Goal: Task Accomplishment & Management: Use online tool/utility

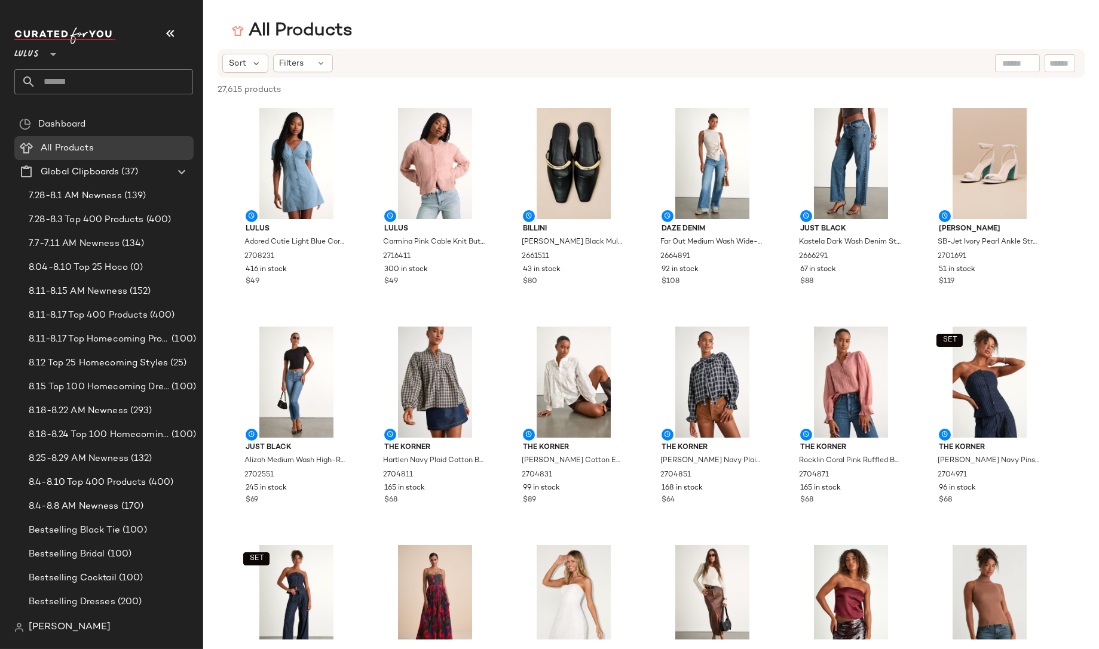
scroll to position [340, 0]
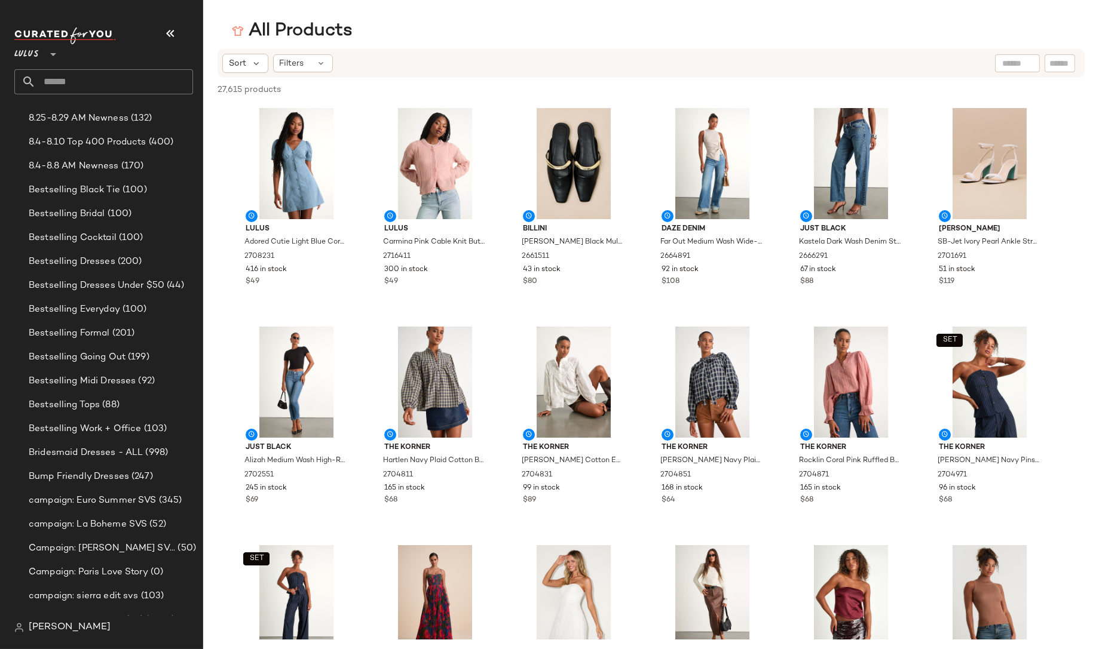
click at [69, 627] on span "[PERSON_NAME]" at bounding box center [70, 628] width 82 height 14
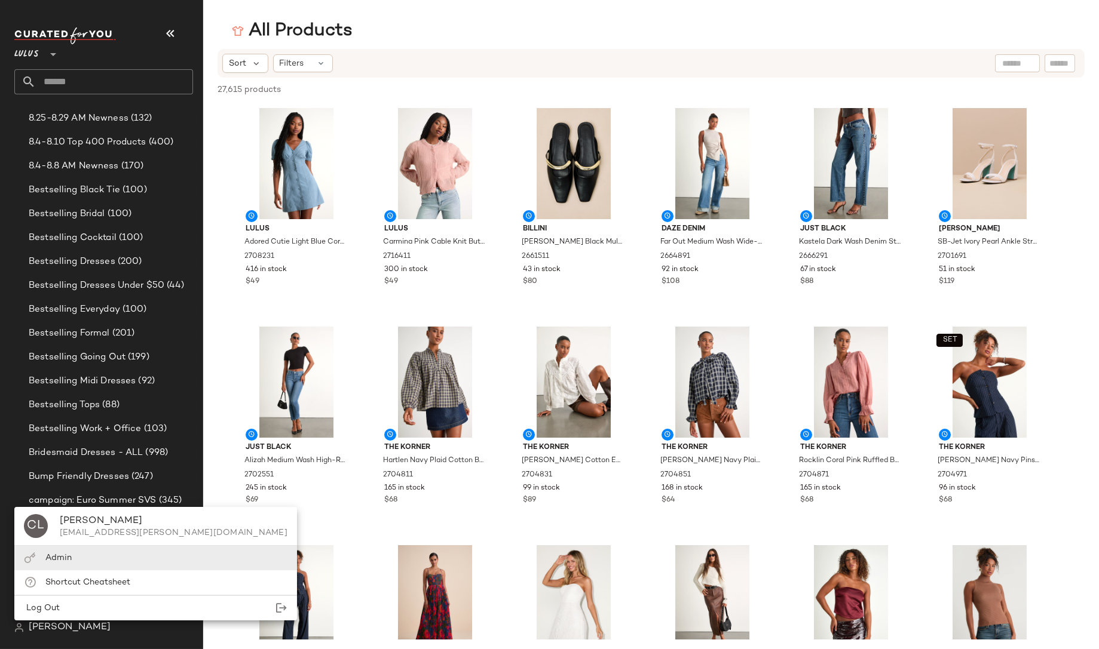
click at [47, 557] on span "Admin" at bounding box center [58, 558] width 26 height 9
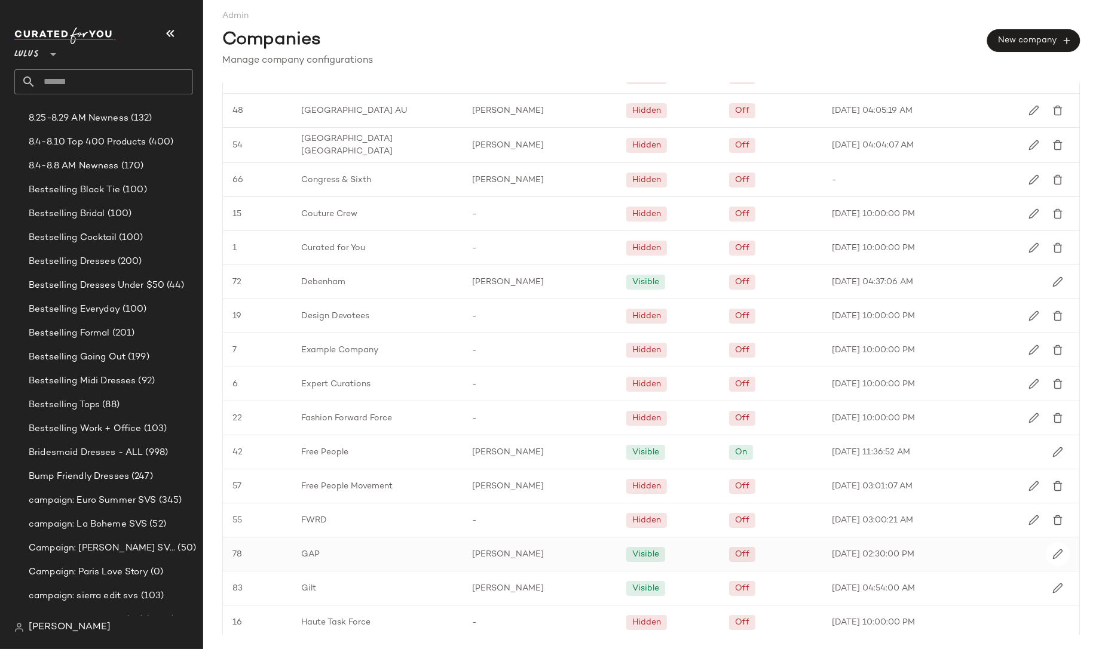
scroll to position [549, 0]
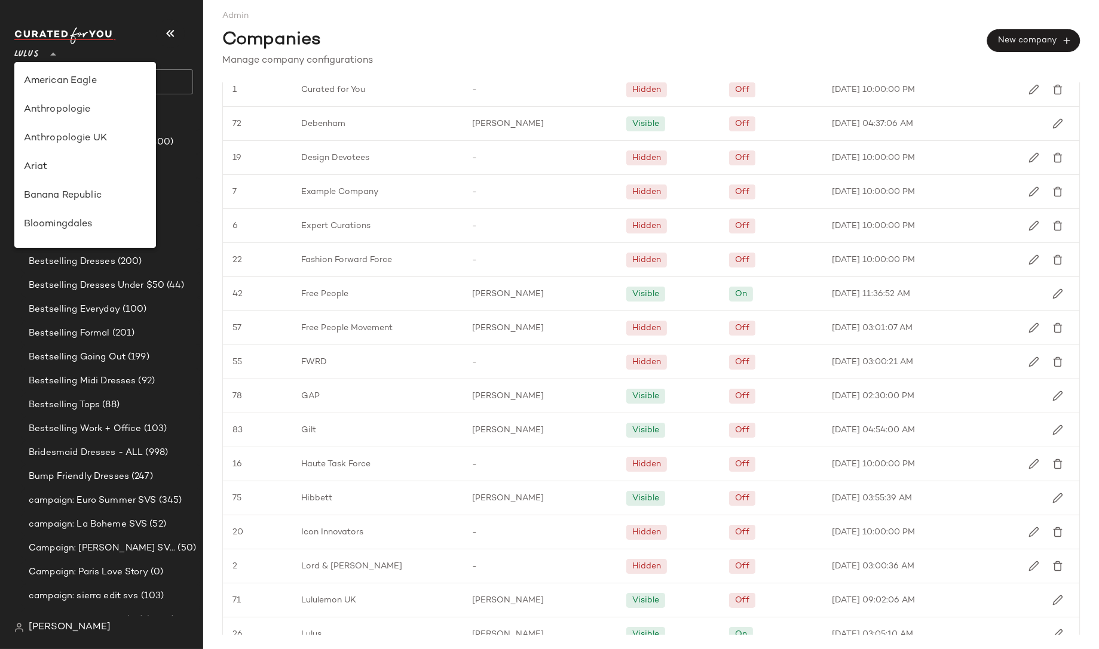
click at [33, 56] on span "Lulus" at bounding box center [26, 52] width 24 height 22
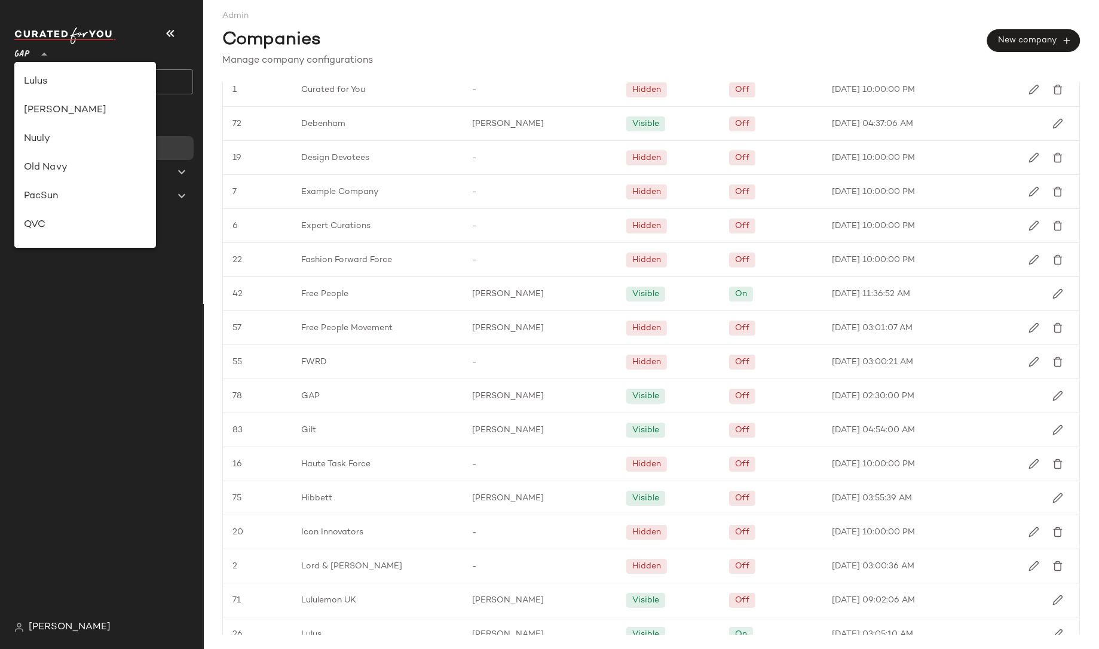
scroll to position [0, 0]
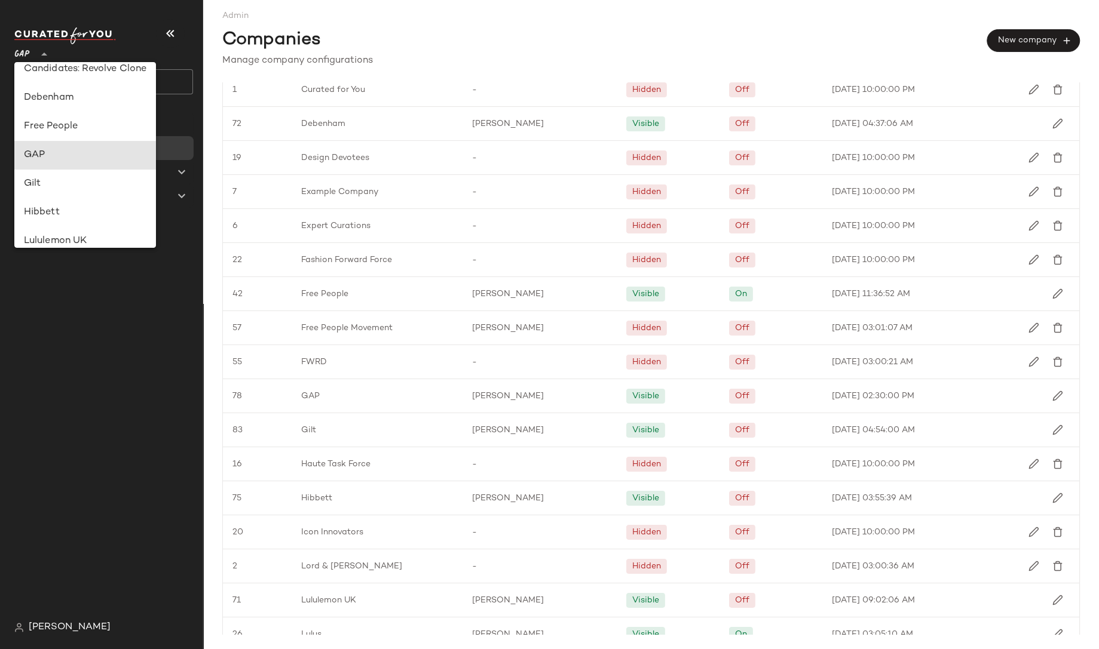
type input "**"
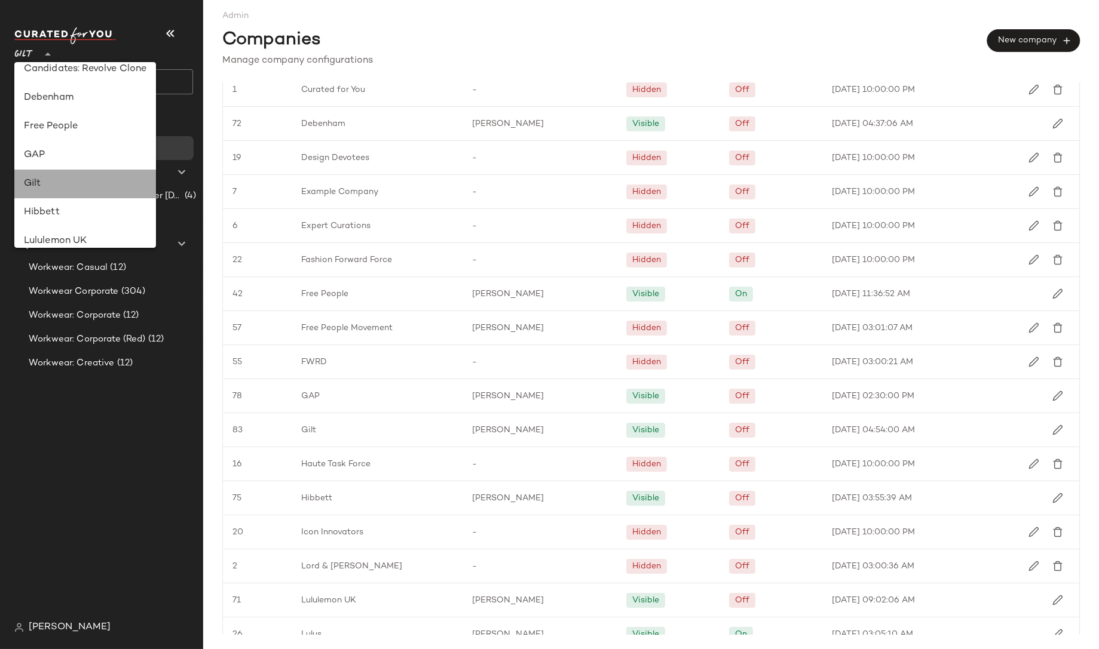
click at [36, 177] on div "Gilt" at bounding box center [85, 184] width 123 height 14
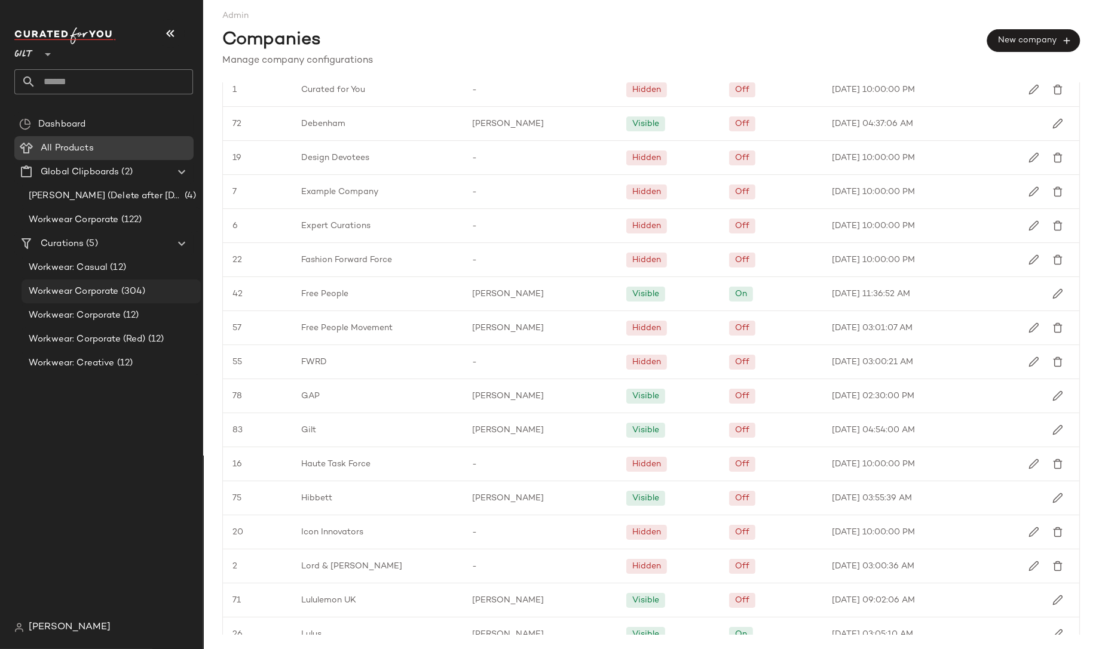
click at [82, 297] on span "Workwear Corporate" at bounding box center [74, 292] width 90 height 14
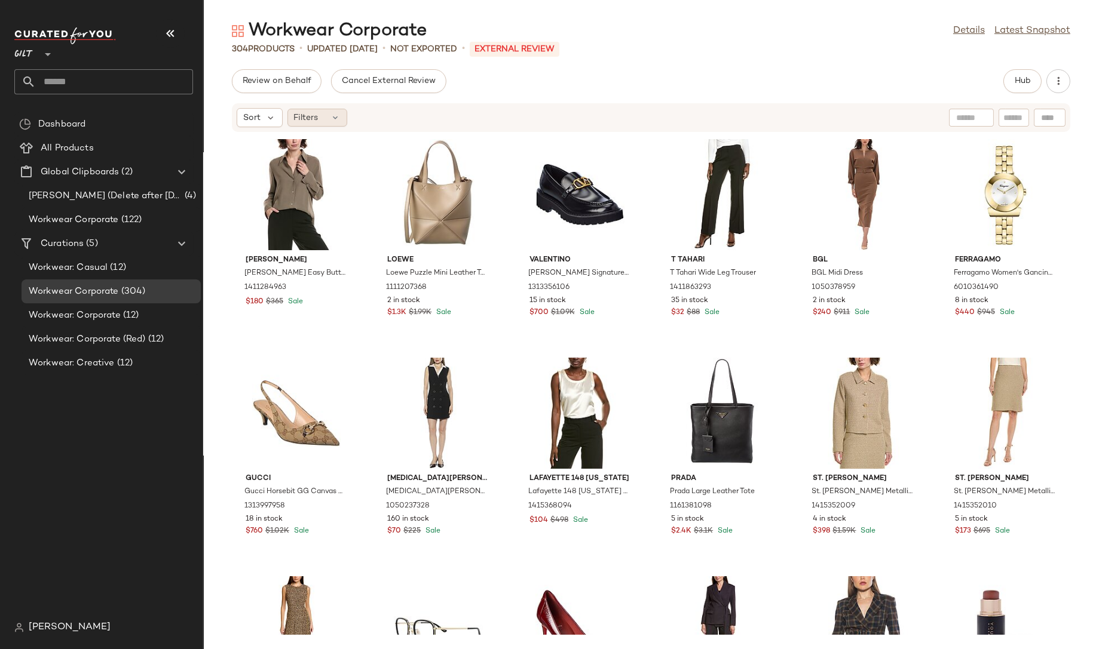
click at [315, 122] on span "Filters" at bounding box center [306, 118] width 24 height 13
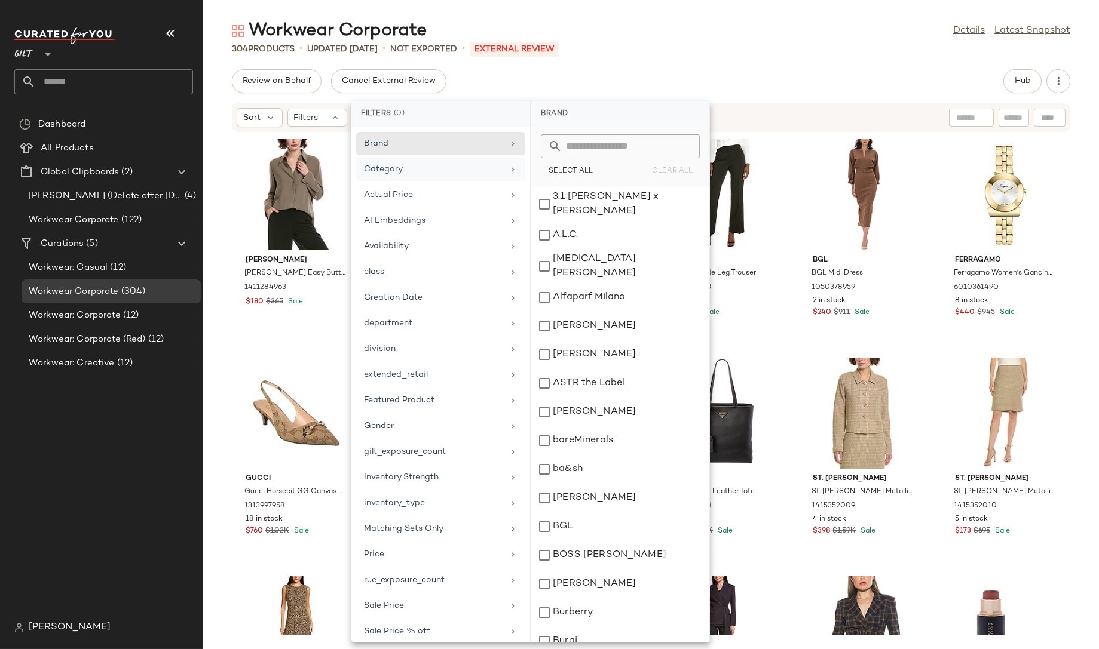
click at [401, 169] on div "Category" at bounding box center [433, 169] width 139 height 13
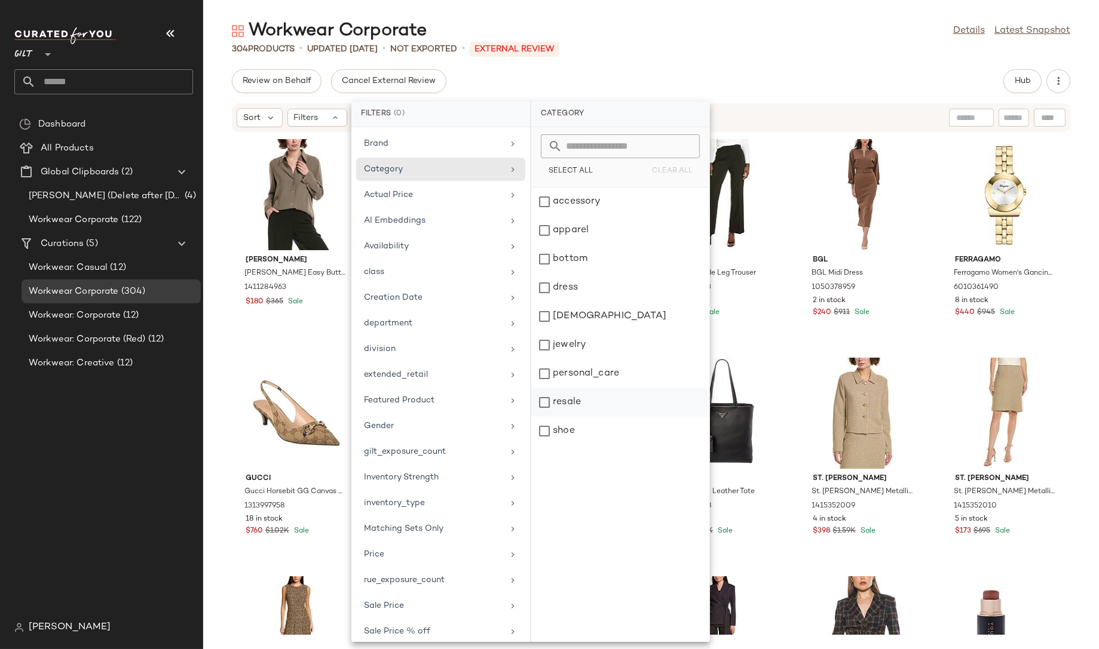
click at [556, 400] on div "resale" at bounding box center [620, 402] width 178 height 29
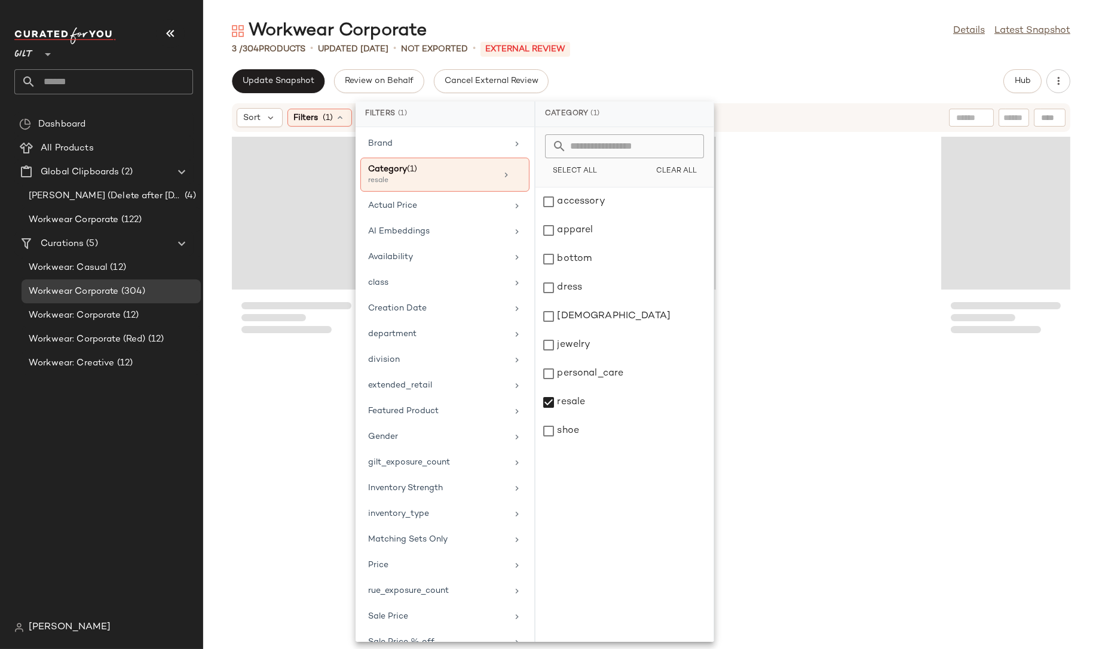
click at [790, 81] on div "Update Snapshot Review on Behalf Cancel External Review Hub" at bounding box center [651, 81] width 838 height 24
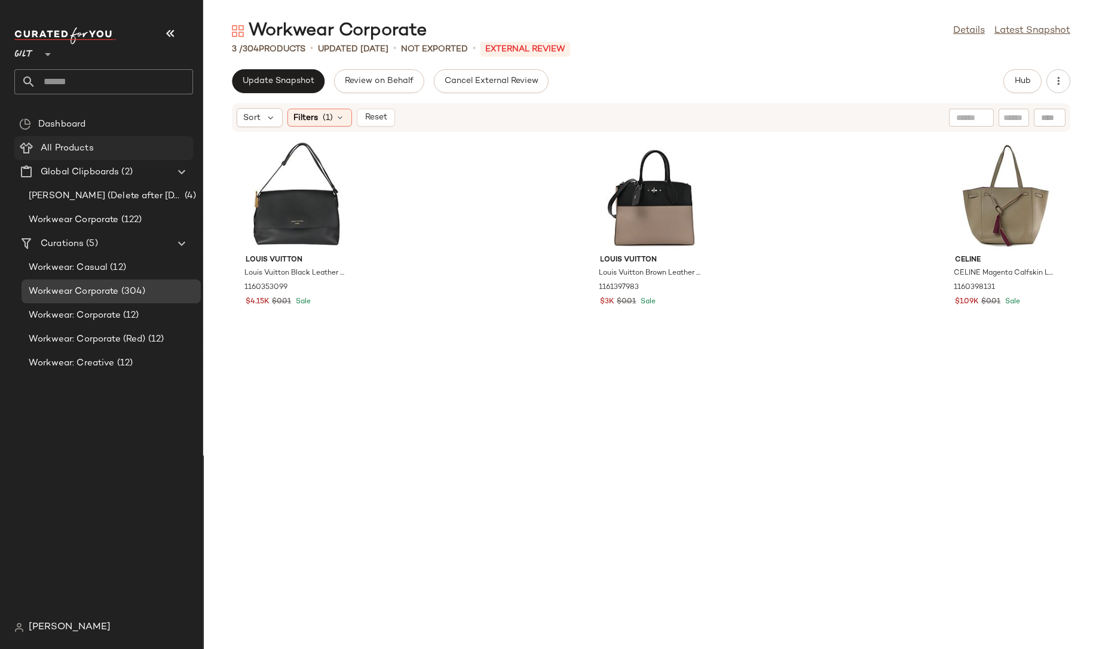
click at [60, 149] on span "All Products" at bounding box center [67, 149] width 53 height 14
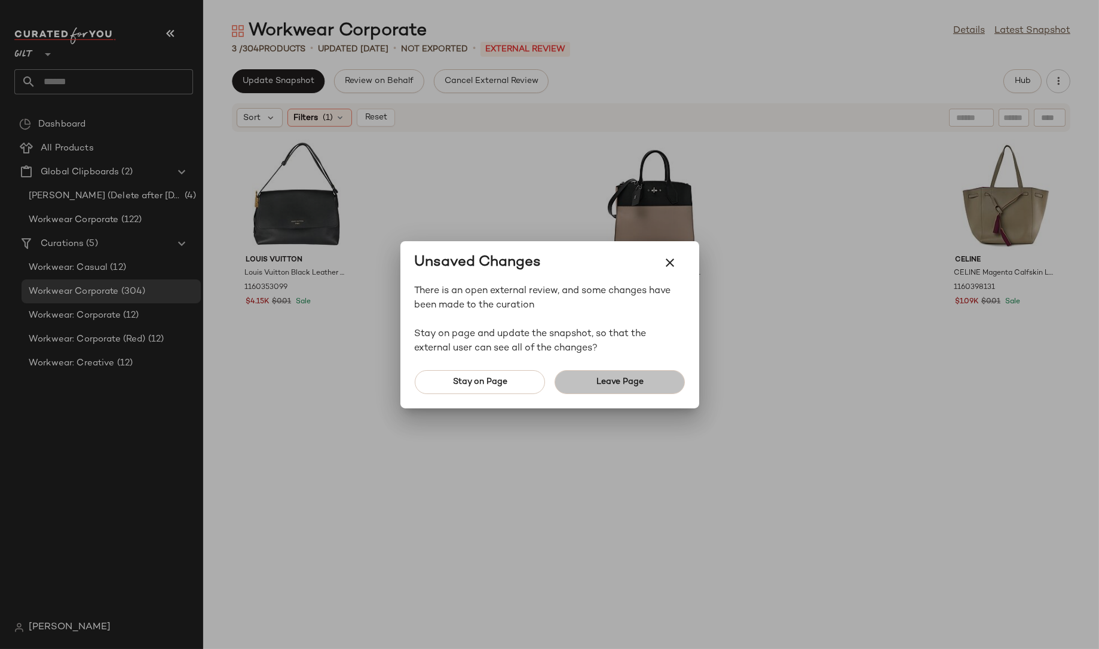
click at [592, 379] on button "Leave Page" at bounding box center [619, 382] width 130 height 24
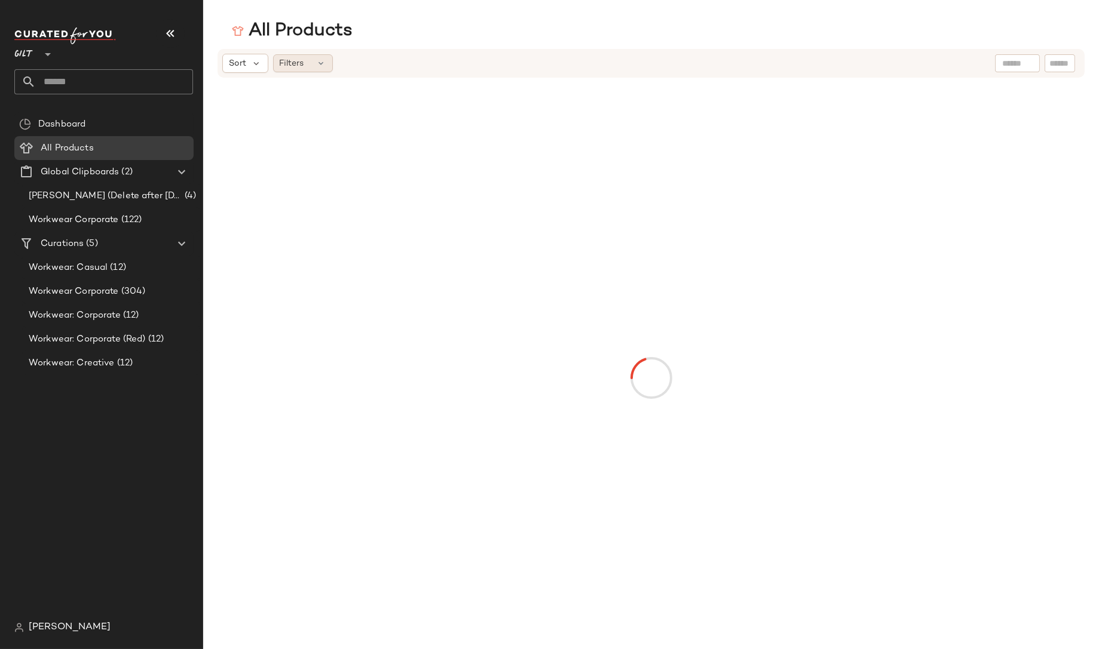
click at [317, 60] on icon at bounding box center [322, 64] width 10 height 10
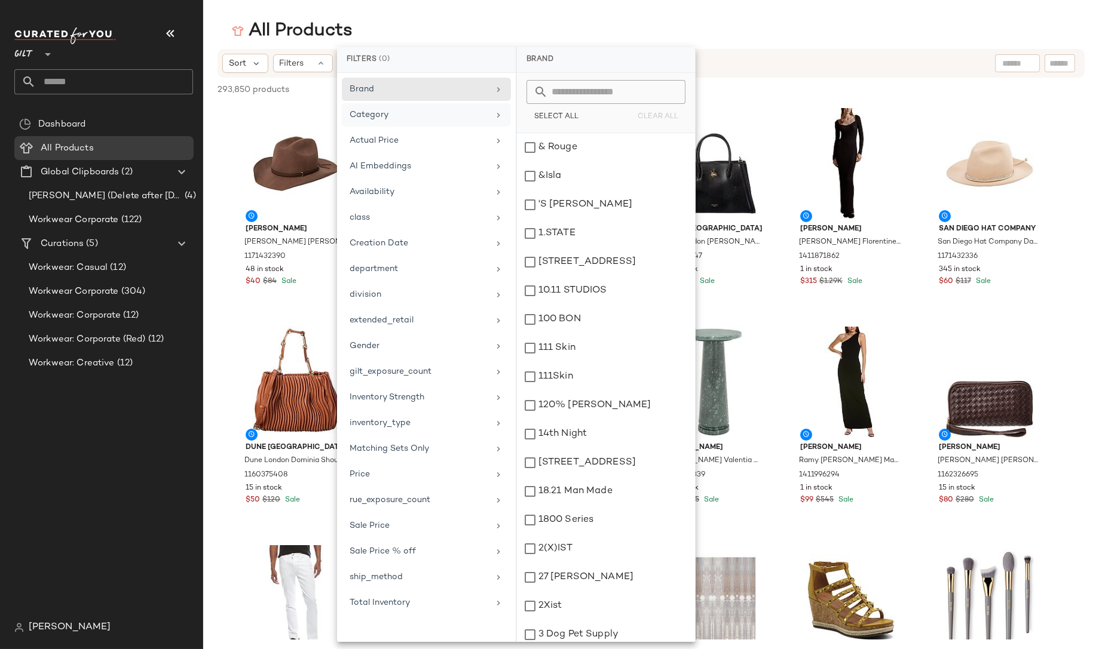
click at [394, 113] on div "Category" at bounding box center [418, 115] width 139 height 13
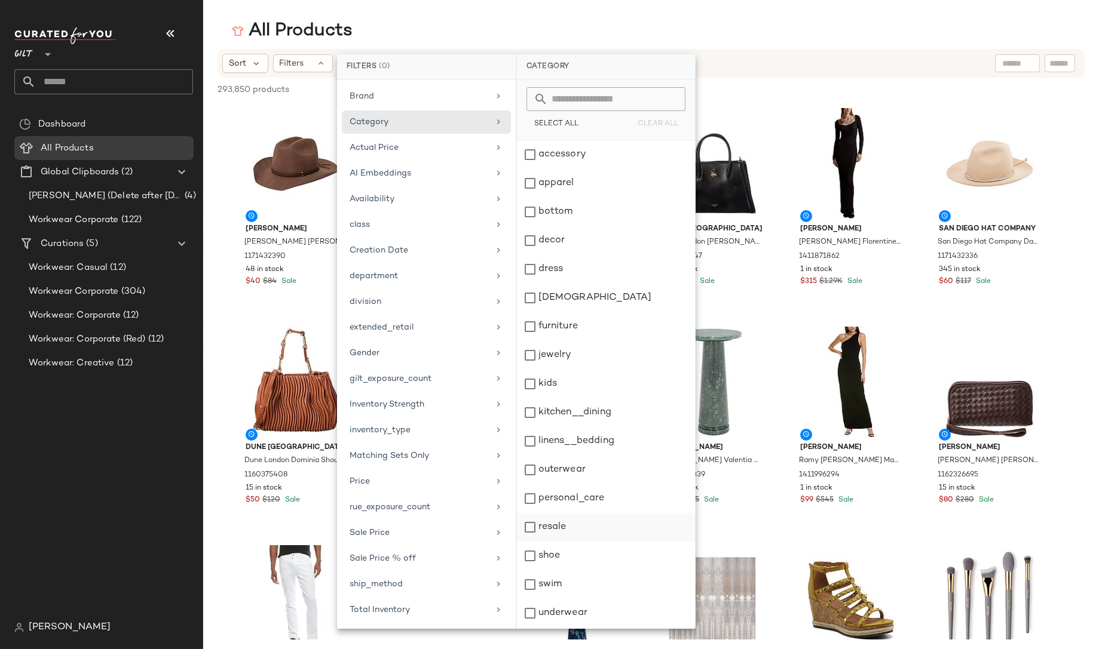
click at [553, 532] on div "resale" at bounding box center [606, 527] width 178 height 29
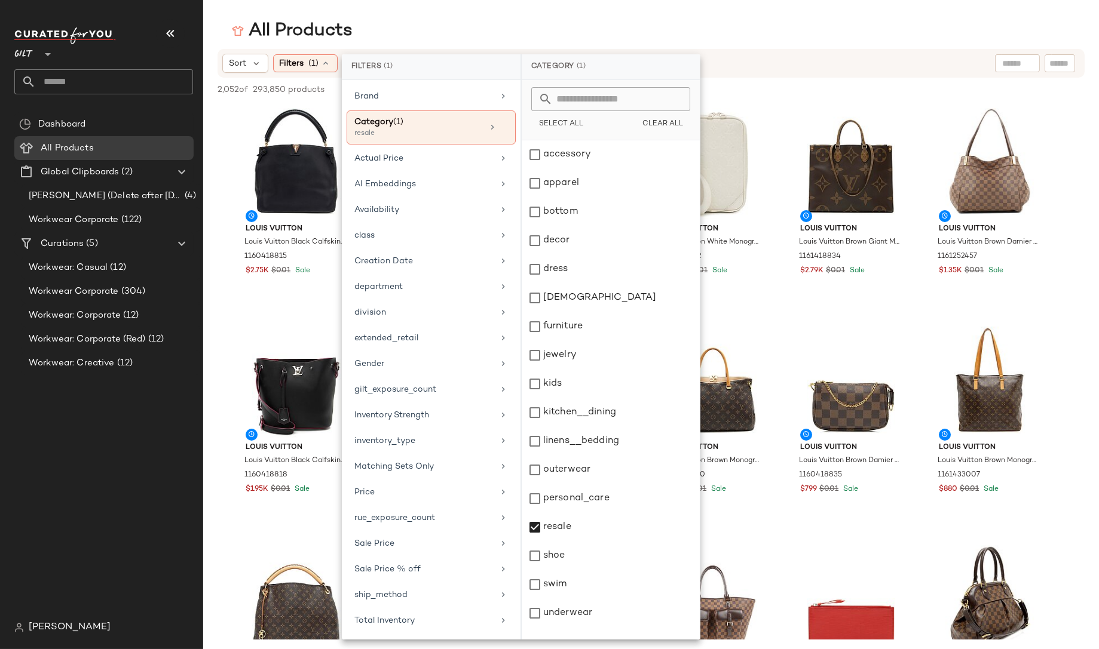
click at [809, 35] on div "All Products" at bounding box center [650, 31] width 895 height 24
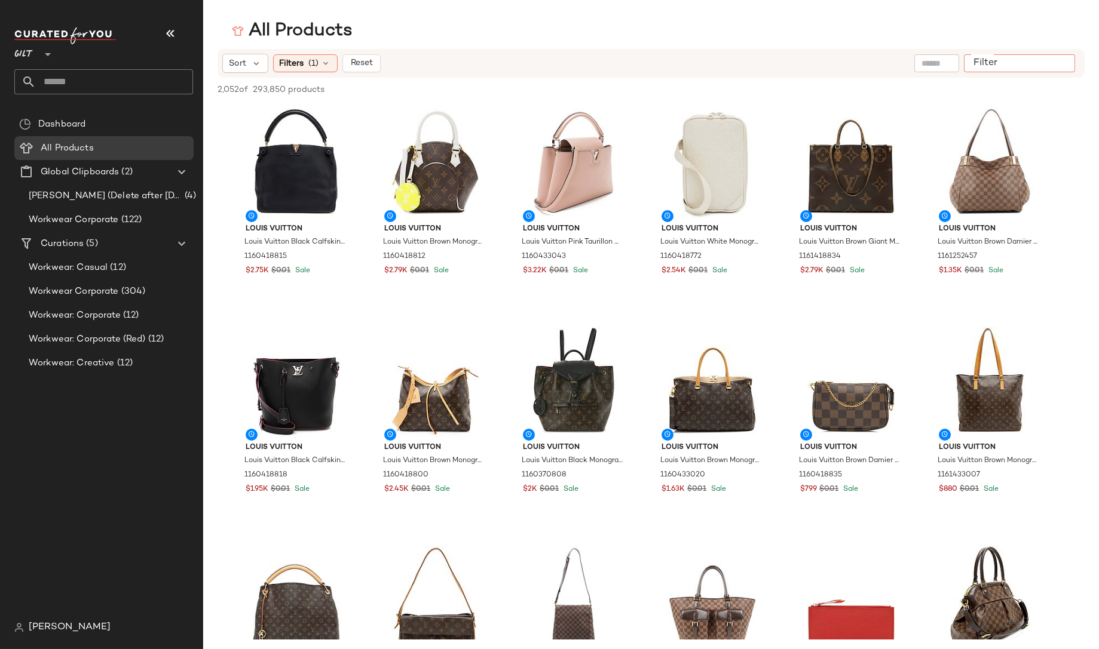
click at [1055, 64] on input "Filter" at bounding box center [1019, 63] width 102 height 13
click at [1032, 19] on div "All Products" at bounding box center [650, 31] width 895 height 24
click at [1014, 26] on div "All Products" at bounding box center [650, 31] width 895 height 24
click at [1062, 35] on div "All Products" at bounding box center [650, 31] width 895 height 24
click at [327, 64] on icon at bounding box center [326, 64] width 10 height 10
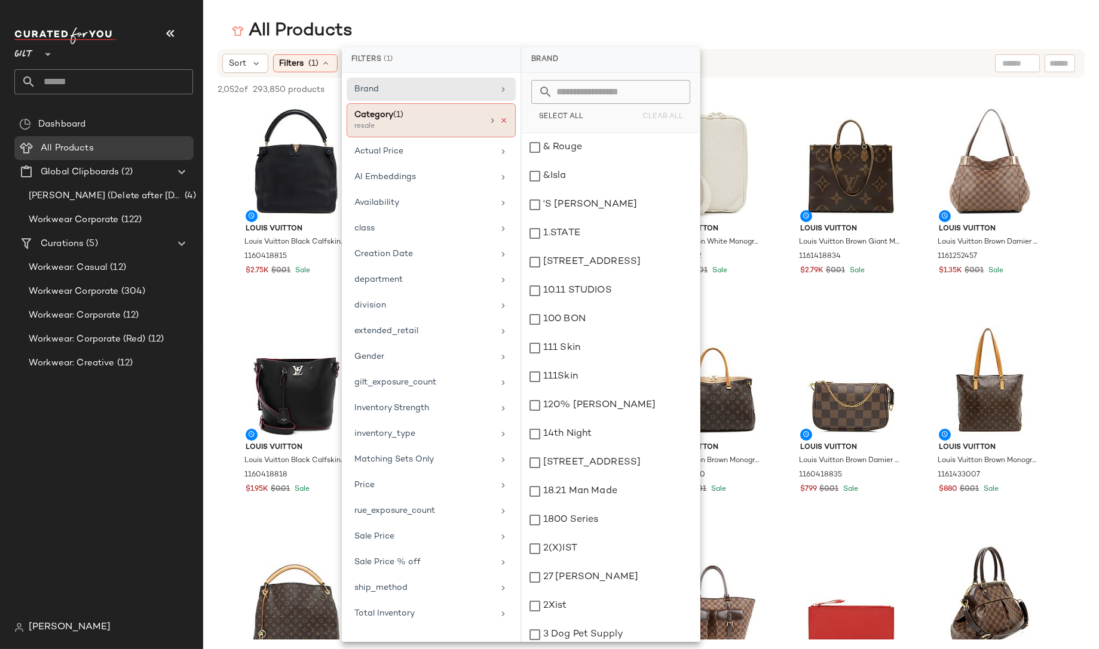
click at [504, 120] on icon at bounding box center [503, 120] width 8 height 8
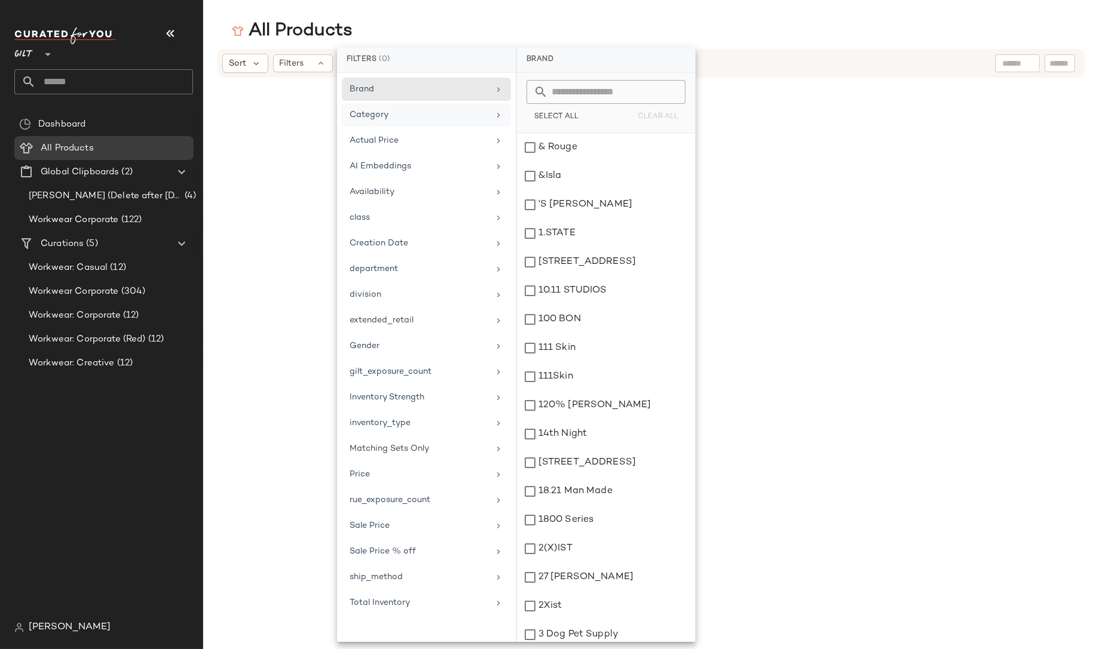
click at [622, 30] on div "All Products" at bounding box center [650, 31] width 895 height 24
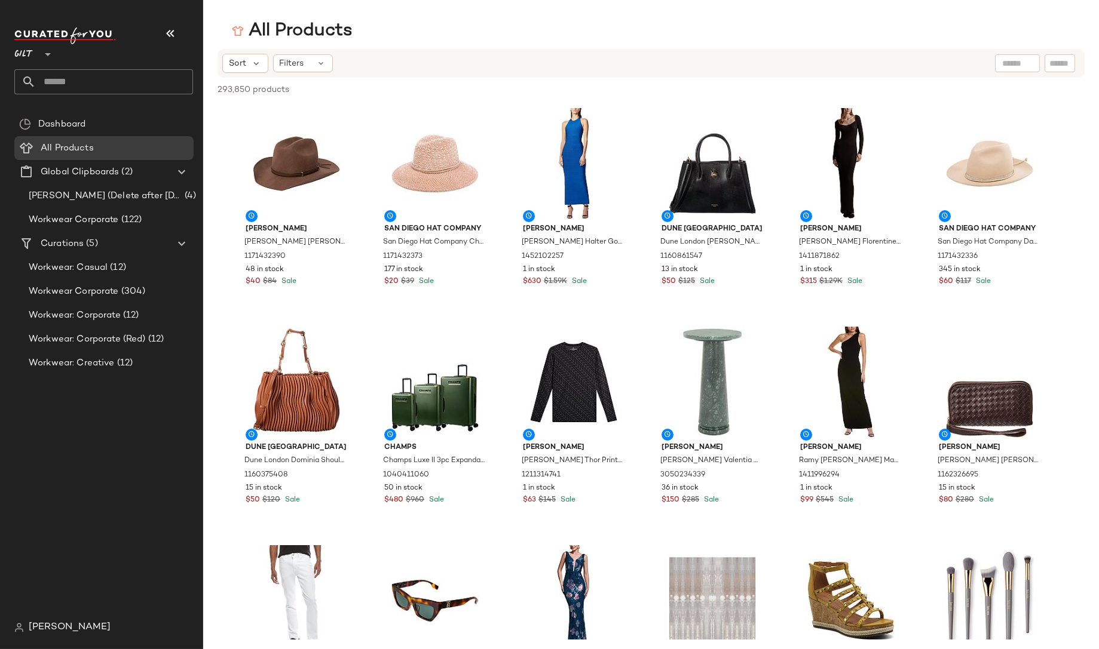
drag, startPoint x: 1000, startPoint y: 28, endPoint x: 1078, endPoint y: 45, distance: 80.1
click at [1078, 45] on div "All Products Sort Filters 293,850 products • 0 selected Deselect All [PERSON_NA…" at bounding box center [549, 334] width 1099 height 630
click at [112, 290] on span "Workwear Corporate" at bounding box center [74, 292] width 90 height 14
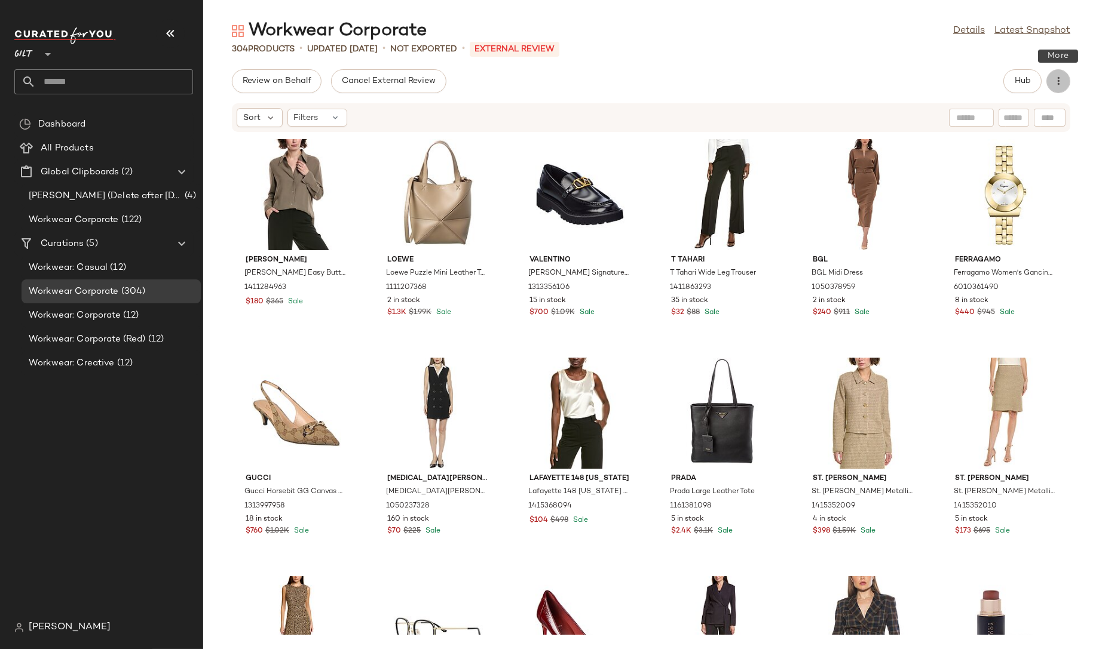
click at [1065, 86] on button "button" at bounding box center [1058, 81] width 24 height 24
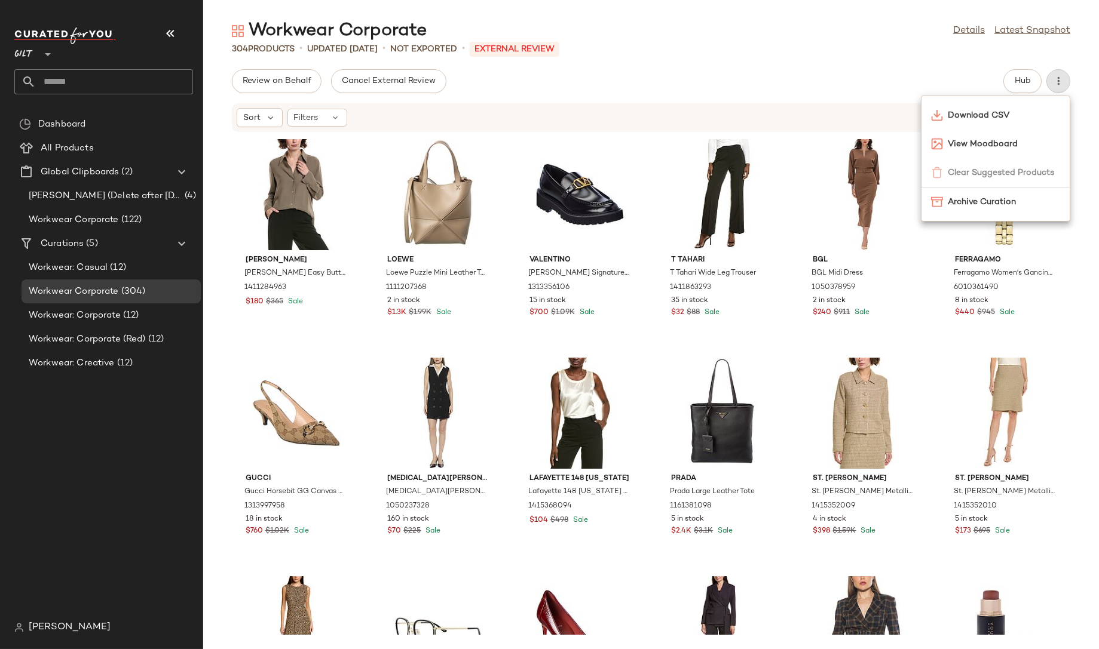
click at [926, 64] on div "Workwear Corporate Details Latest Snapshot 304 Products • updated [DATE] • Not …" at bounding box center [650, 334] width 895 height 630
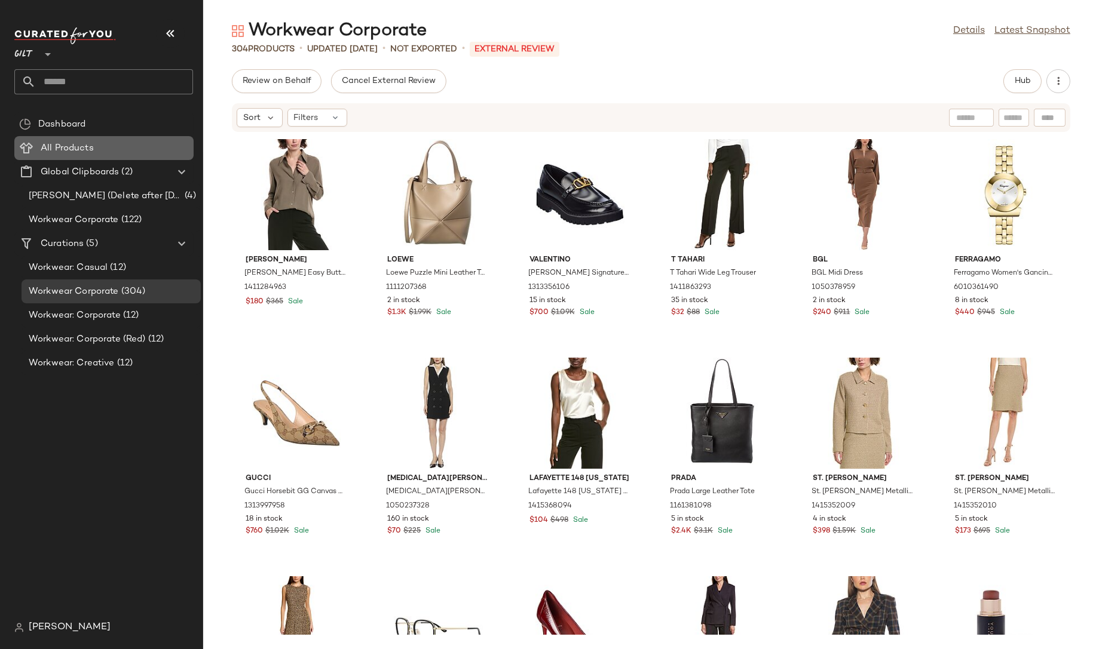
click at [70, 149] on span "All Products" at bounding box center [67, 149] width 53 height 14
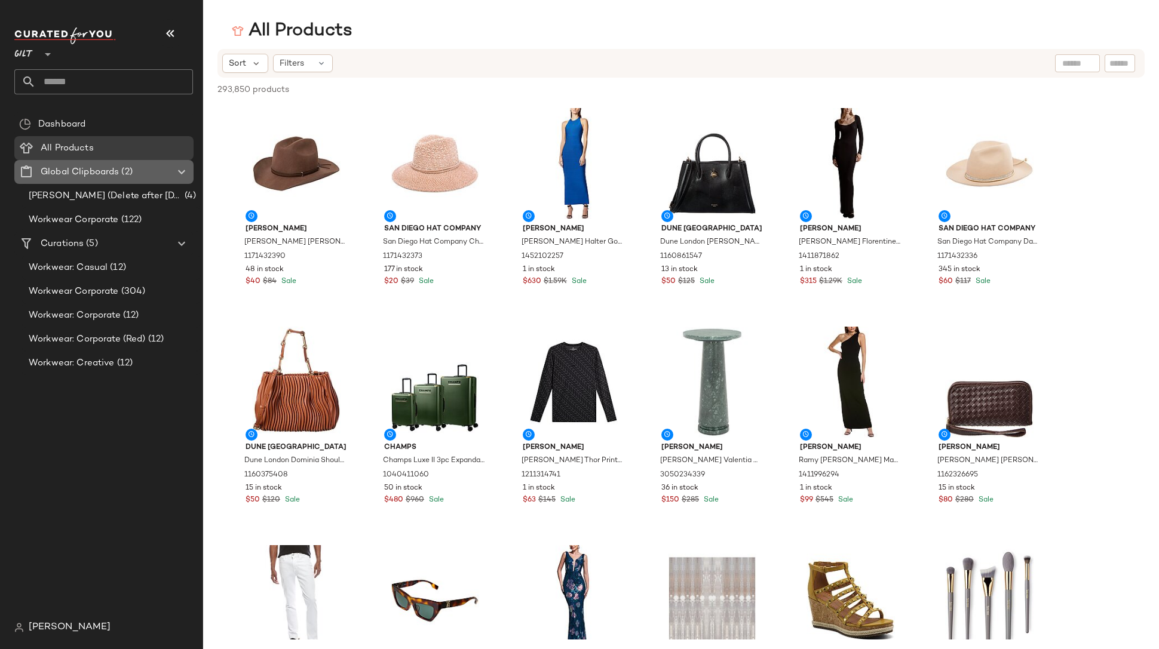
click at [77, 167] on span "Global Clipboards" at bounding box center [80, 172] width 78 height 14
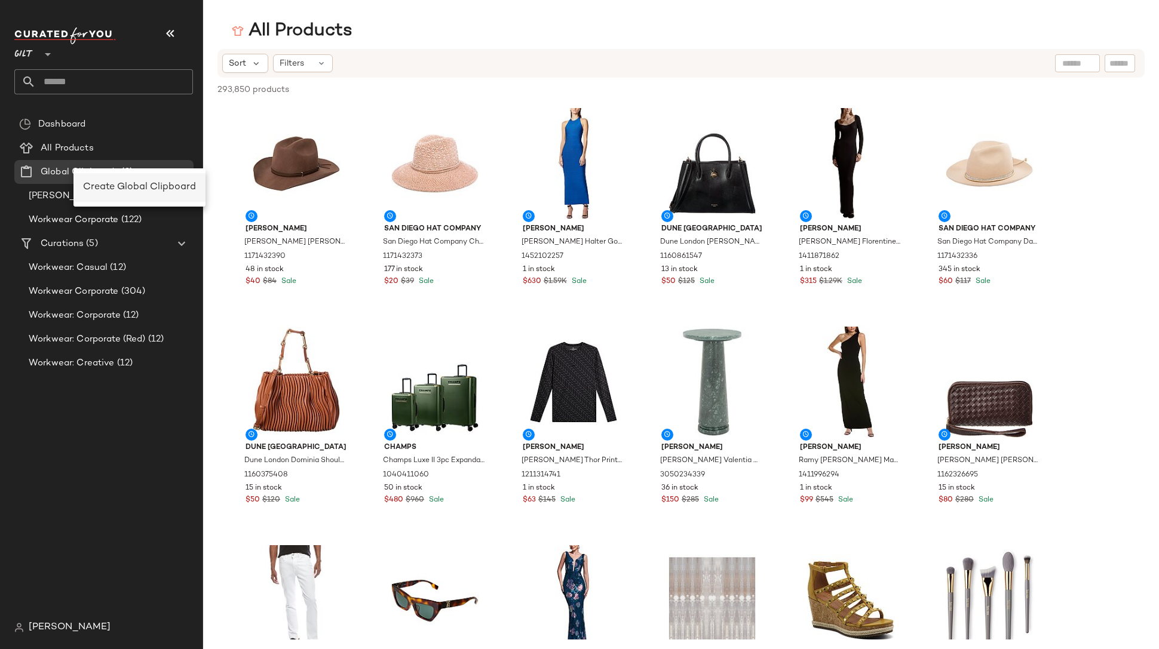
click at [131, 183] on span "Create Global Clipboard" at bounding box center [139, 187] width 113 height 10
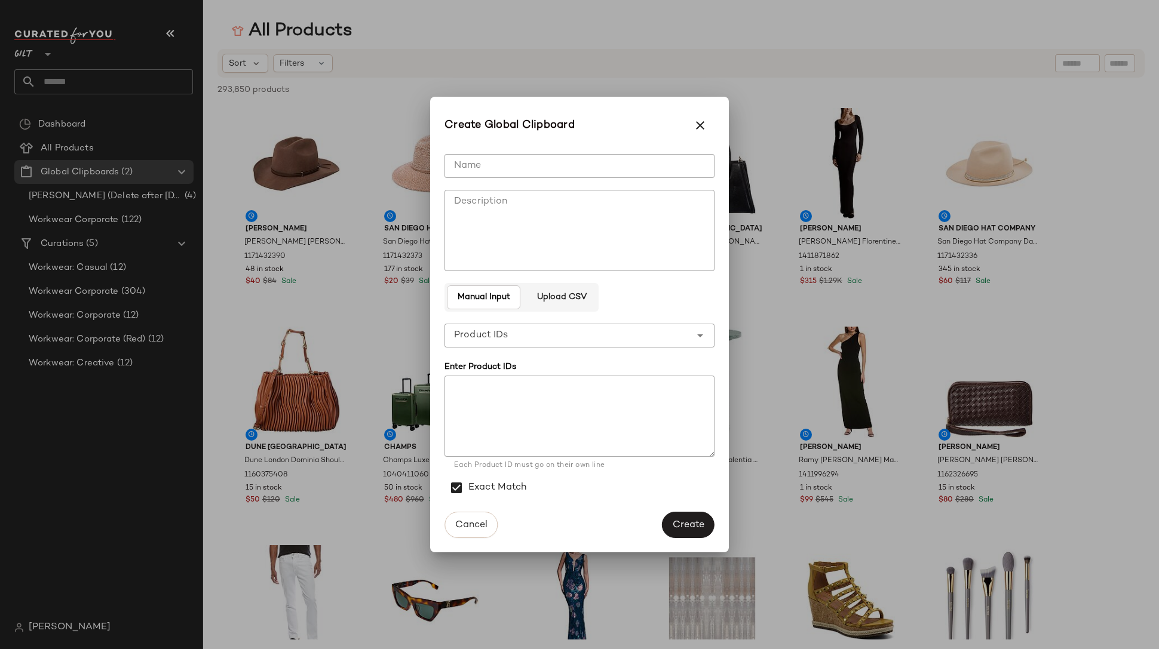
click at [493, 160] on input "Name" at bounding box center [579, 166] width 270 height 24
type input "******"
click at [553, 240] on textarea "Description" at bounding box center [579, 230] width 270 height 81
click at [490, 215] on textarea "Description" at bounding box center [579, 230] width 270 height 81
click at [647, 295] on div "**********" at bounding box center [579, 325] width 270 height 360
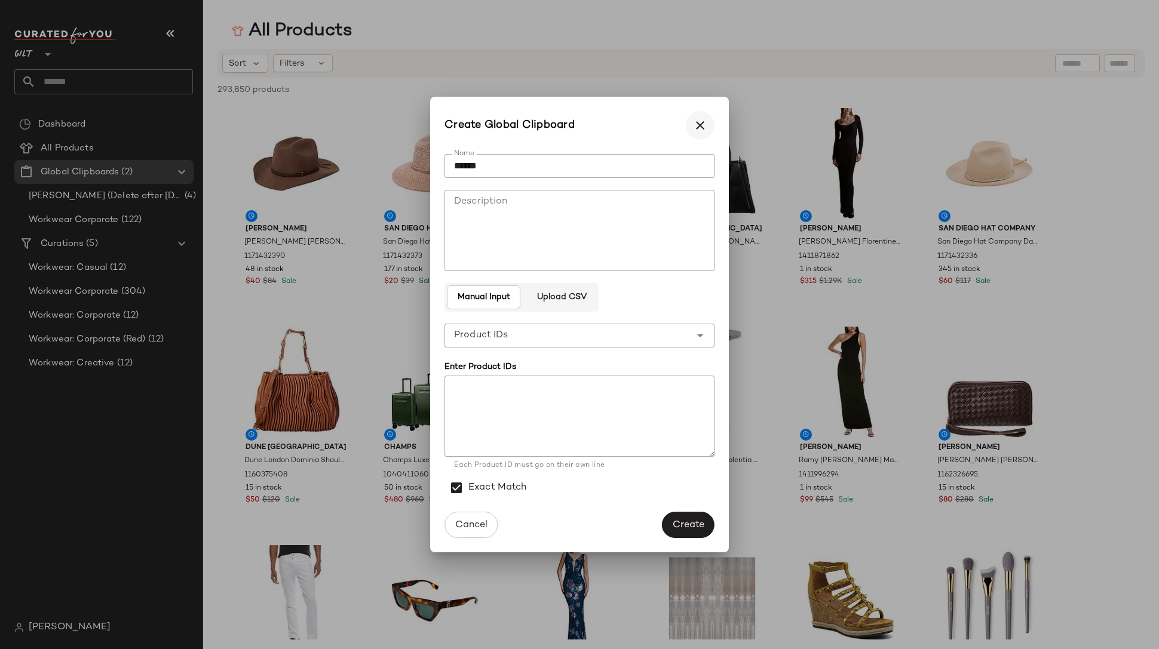
click at [697, 125] on icon "button" at bounding box center [700, 125] width 14 height 14
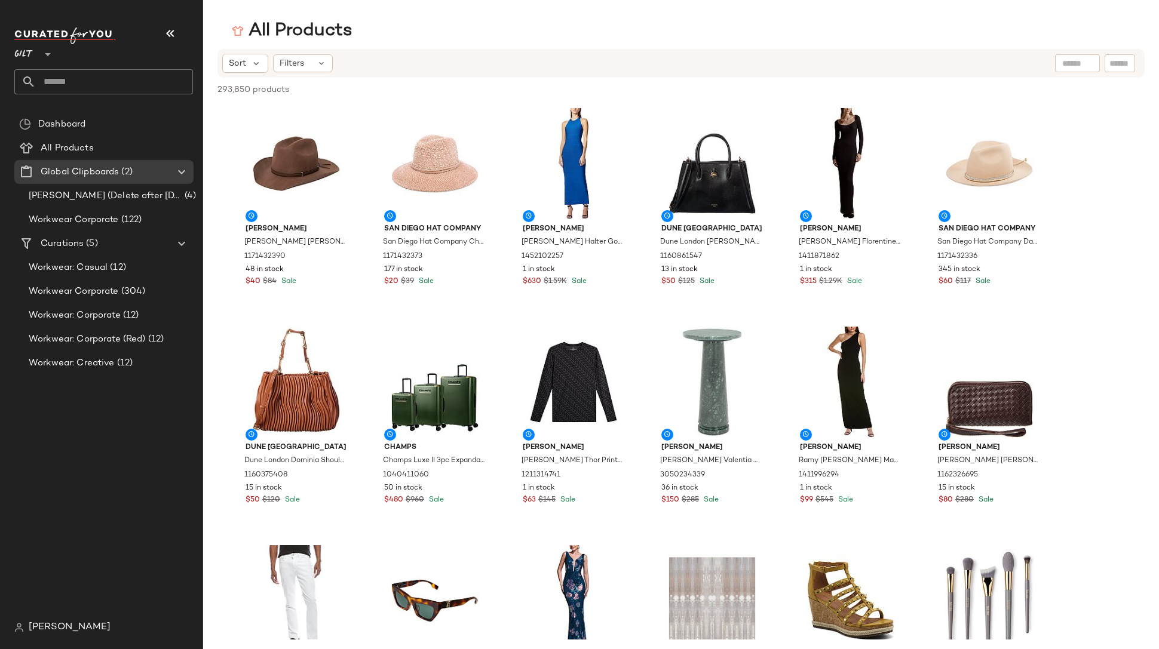
click at [455, 91] on div "293,850 products • 0 selected Deselect All" at bounding box center [681, 91] width 956 height 26
drag, startPoint x: 1045, startPoint y: 100, endPoint x: 1083, endPoint y: 96, distance: 38.5
click at [1045, 100] on div "293,850 products • 0 selected Deselect All" at bounding box center [681, 91] width 956 height 26
click at [1098, 96] on div at bounding box center [1116, 89] width 56 height 14
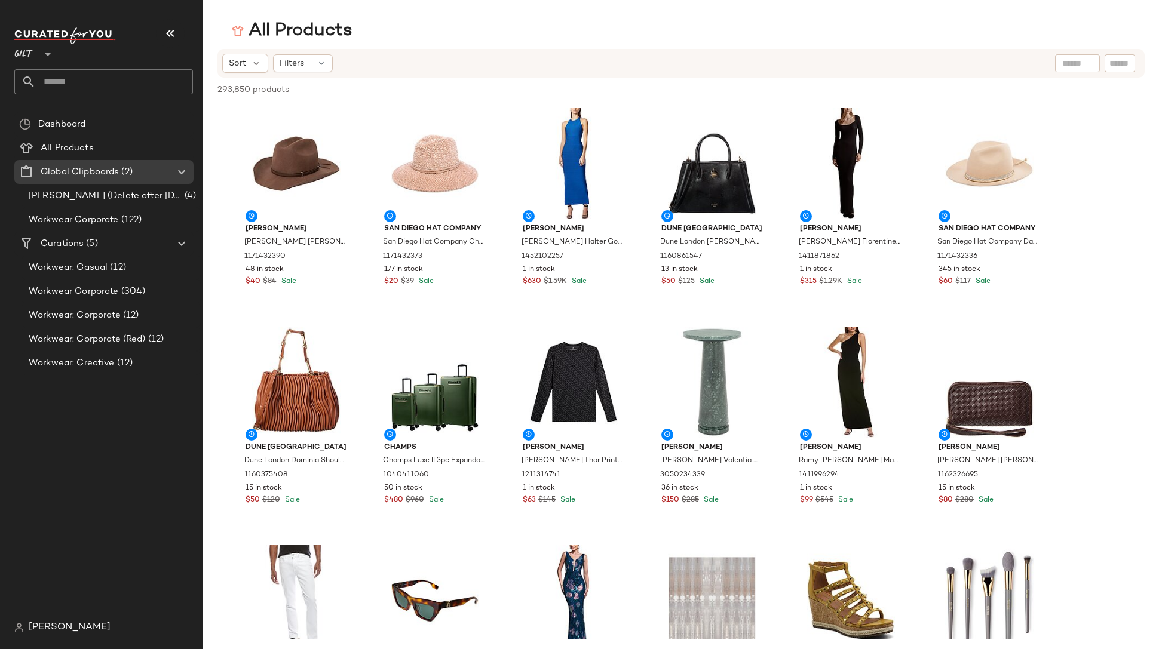
click at [486, 103] on div "293,850 products • 0 selected Deselect All" at bounding box center [681, 91] width 956 height 26
click at [69, 146] on span "All Products" at bounding box center [67, 149] width 53 height 14
click at [1088, 94] on div at bounding box center [1116, 89] width 56 height 14
click at [1098, 96] on div at bounding box center [1116, 89] width 56 height 14
click at [87, 176] on span "Global Clipboards" at bounding box center [80, 172] width 78 height 14
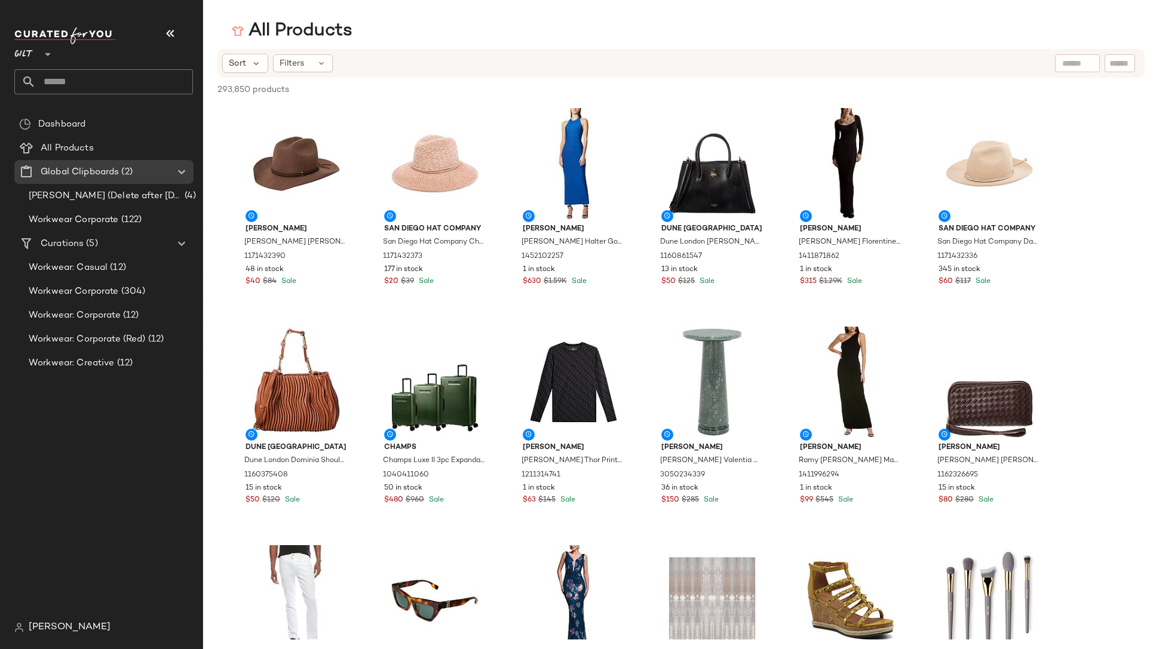
click at [1097, 81] on div "293,850 products • 0 selected Deselect All" at bounding box center [681, 91] width 956 height 26
click at [1098, 68] on div at bounding box center [1119, 63] width 30 height 18
click at [996, 63] on input "text" at bounding box center [1025, 63] width 104 height 13
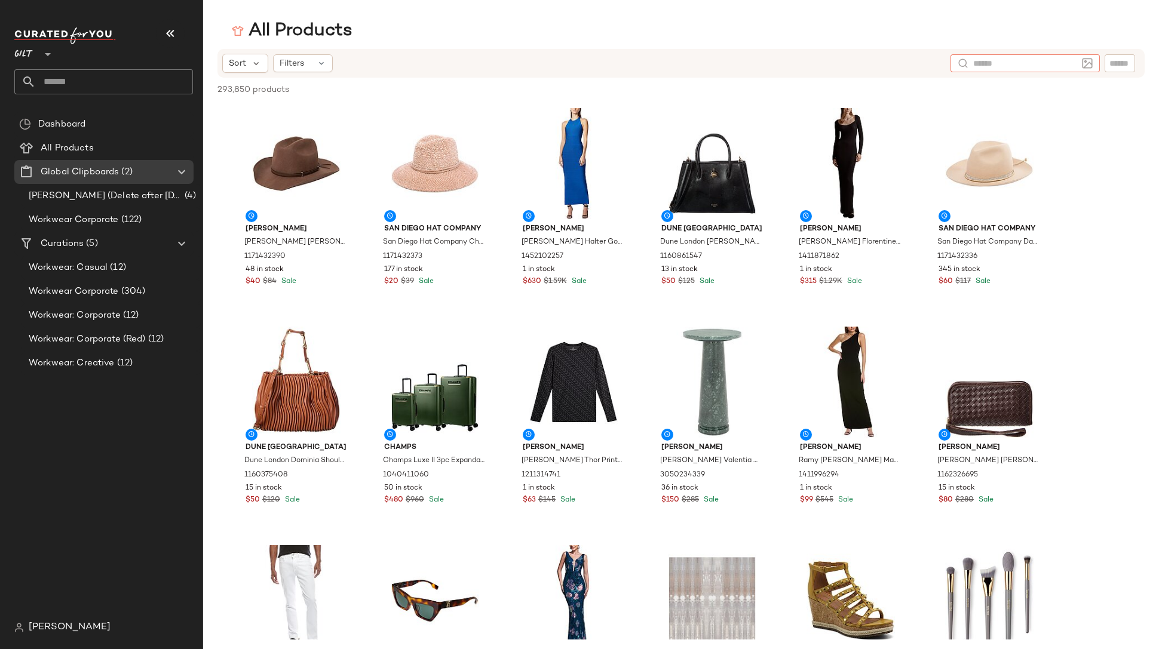
click at [1024, 33] on div "All Products" at bounding box center [681, 31] width 956 height 24
click at [142, 192] on span "Create Global Clipboard" at bounding box center [129, 192] width 113 height 10
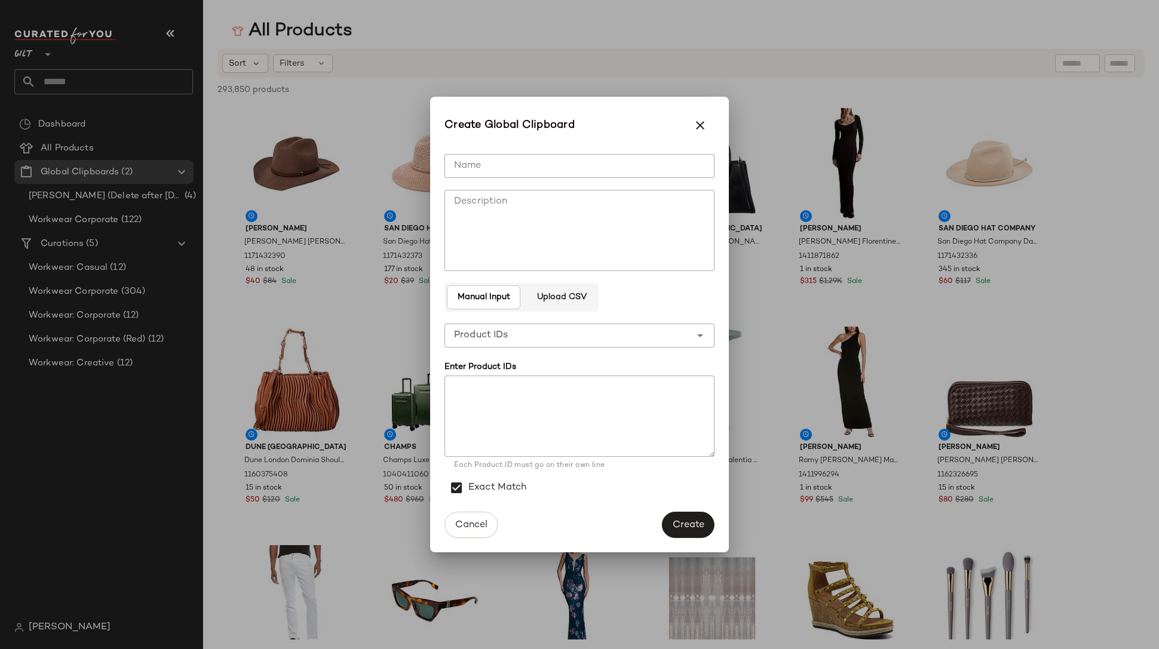
click at [503, 167] on input "Name" at bounding box center [579, 166] width 270 height 24
type input "******"
click at [699, 523] on span "Create" at bounding box center [688, 525] width 32 height 11
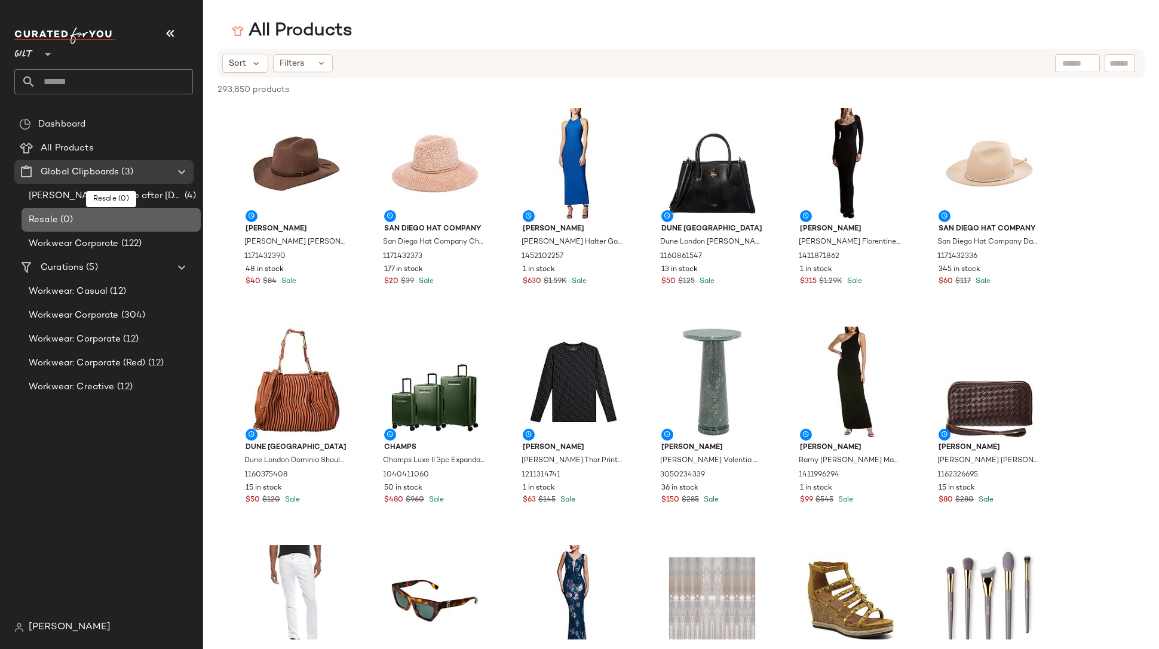
click at [55, 217] on span "Resale" at bounding box center [43, 220] width 29 height 14
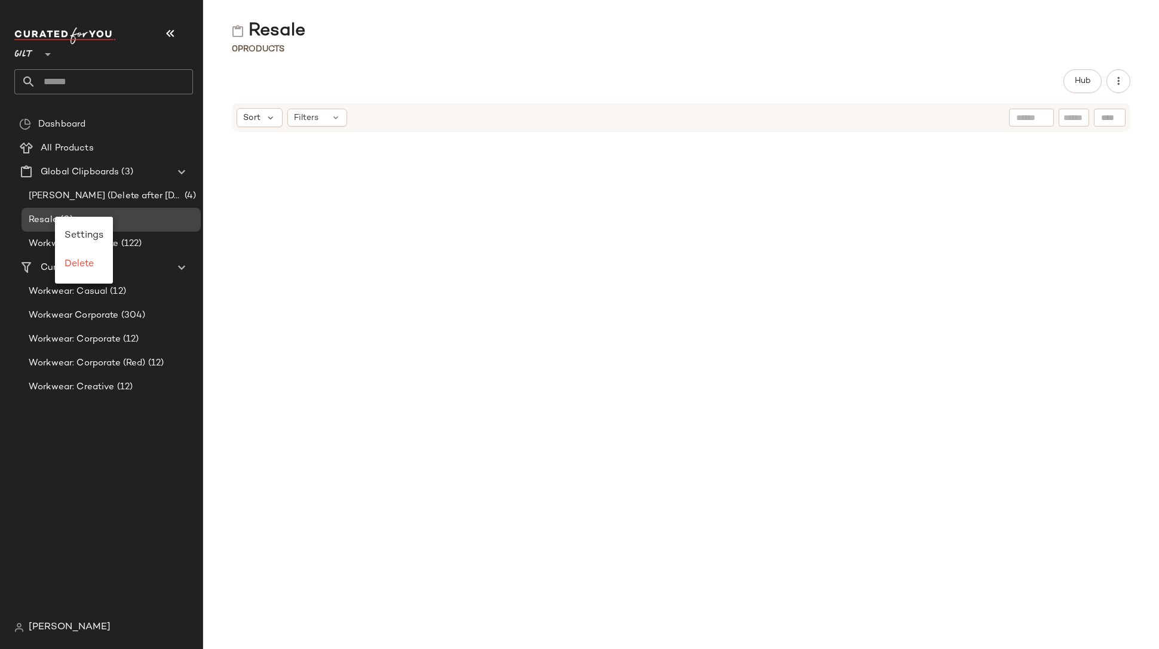
click at [127, 220] on div "Resale (0)" at bounding box center [110, 220] width 171 height 14
click at [155, 220] on div "Resale (0)" at bounding box center [110, 220] width 171 height 14
click at [85, 170] on span "Global Clipboards" at bounding box center [80, 172] width 78 height 14
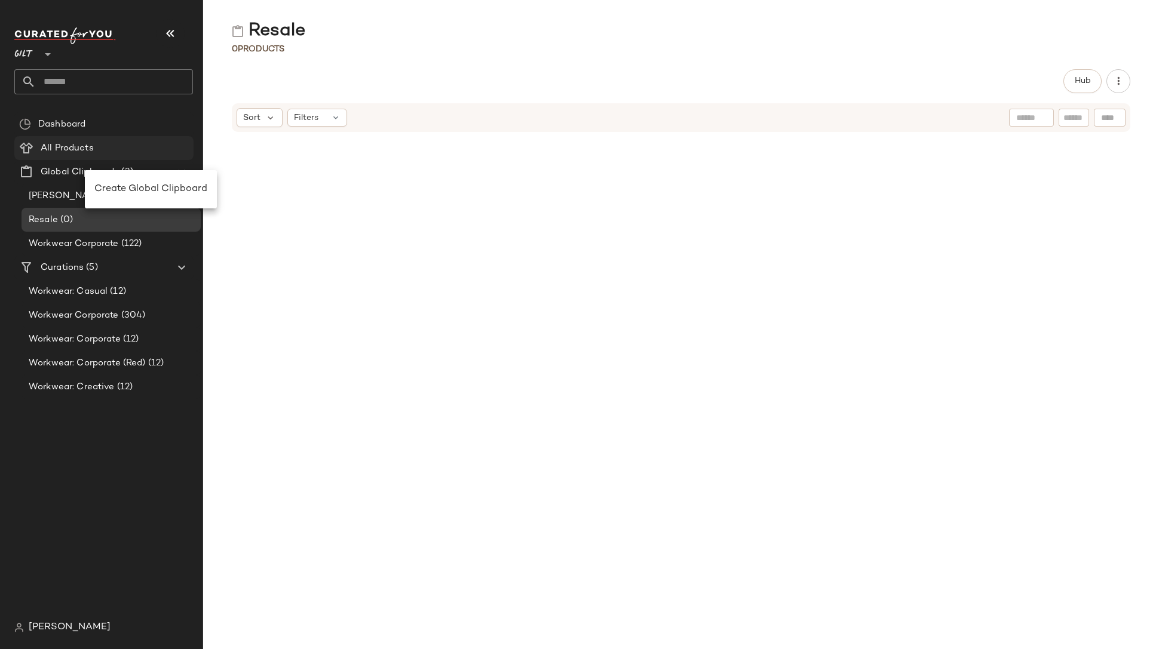
click at [53, 153] on span "All Products" at bounding box center [67, 149] width 53 height 14
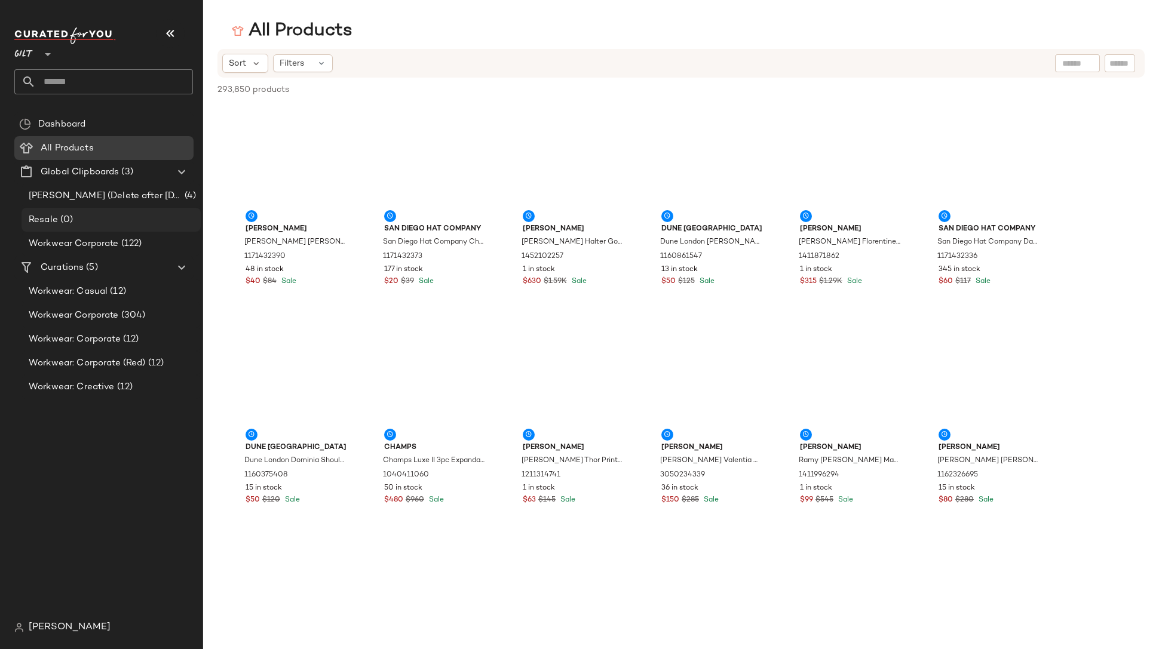
click at [72, 219] on div "Resale (0)" at bounding box center [110, 220] width 171 height 14
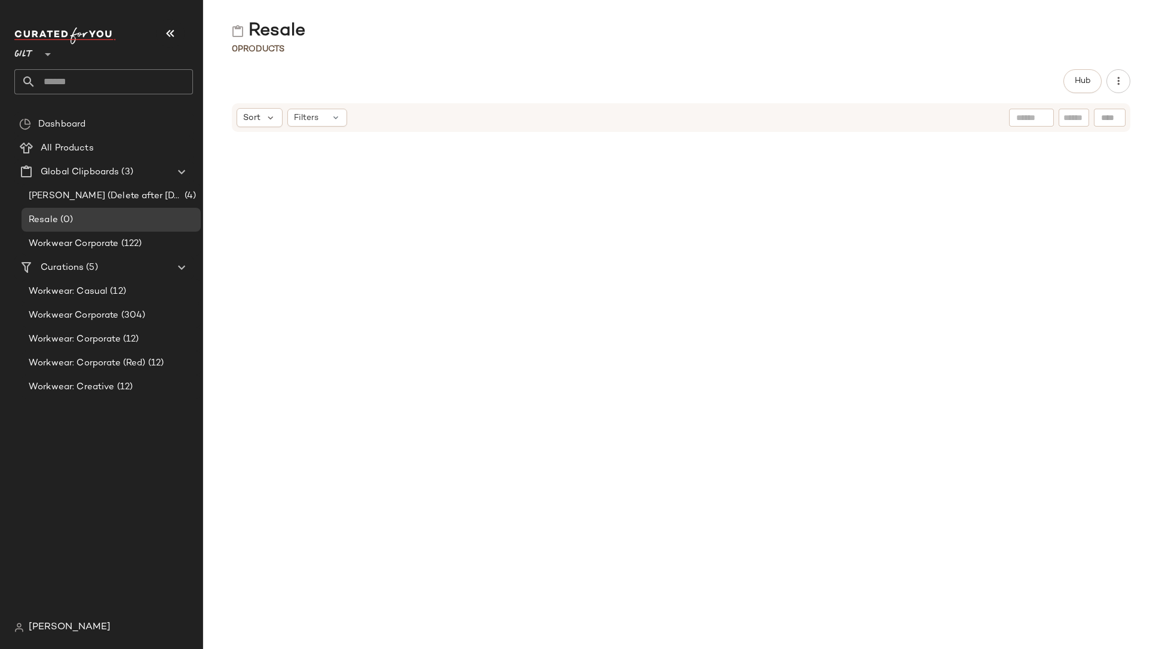
click at [942, 162] on div at bounding box center [681, 384] width 956 height 502
click at [1098, 85] on icon "button" at bounding box center [1118, 81] width 12 height 12
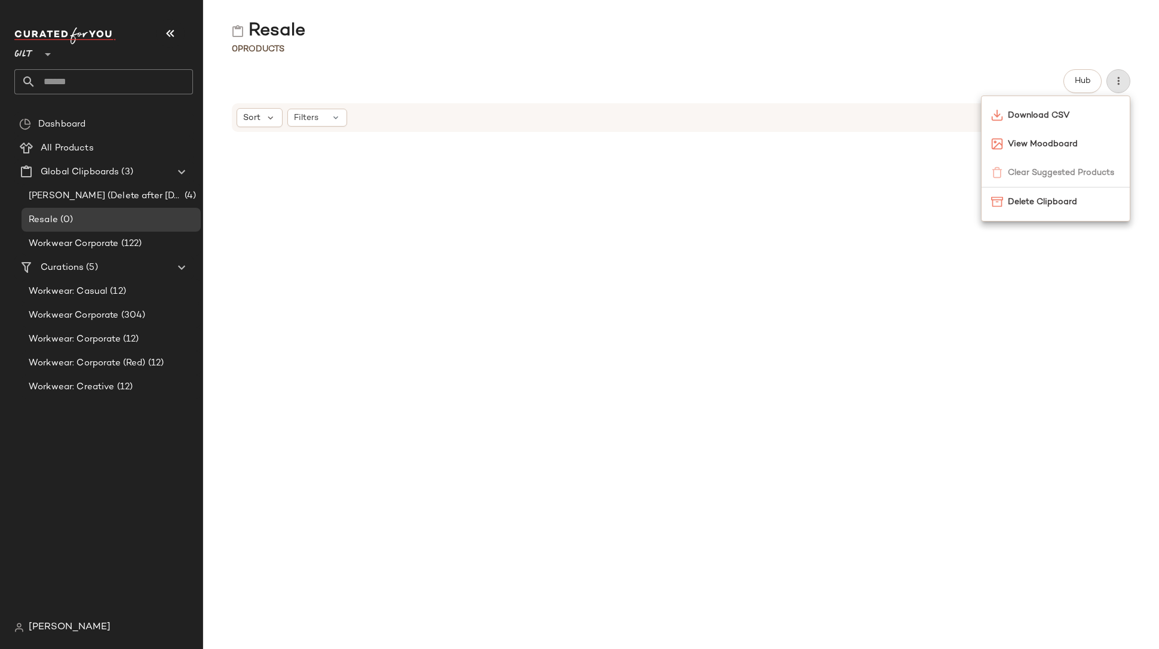
click at [1039, 288] on div at bounding box center [681, 384] width 956 height 502
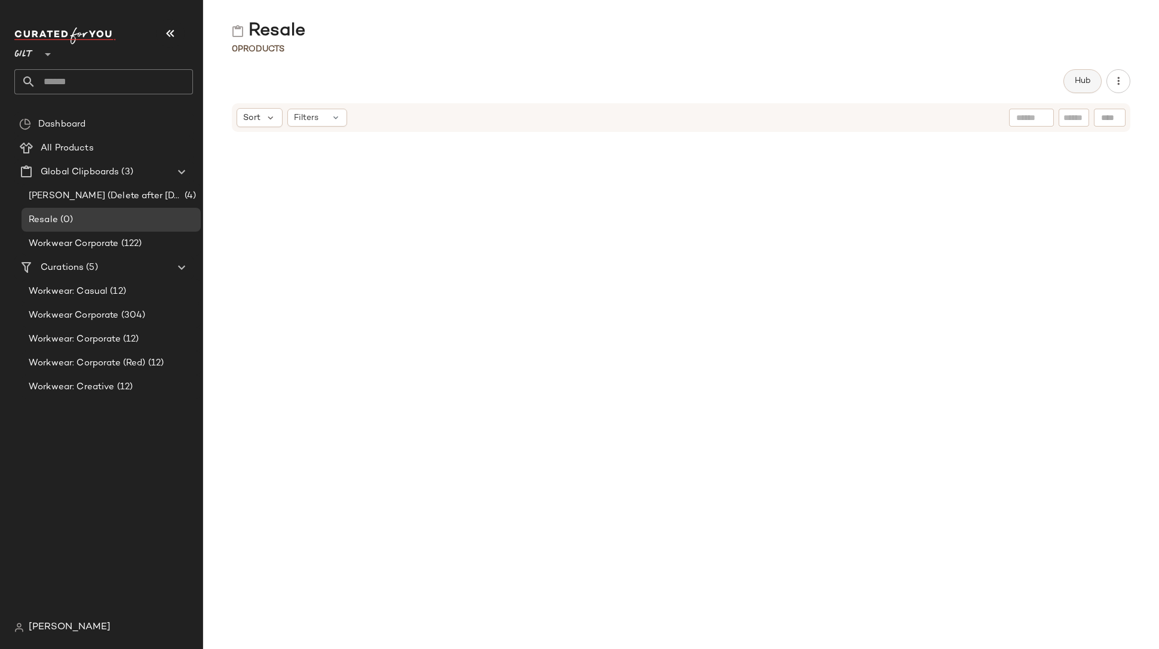
click at [1081, 86] on span "Hub" at bounding box center [1082, 81] width 17 height 10
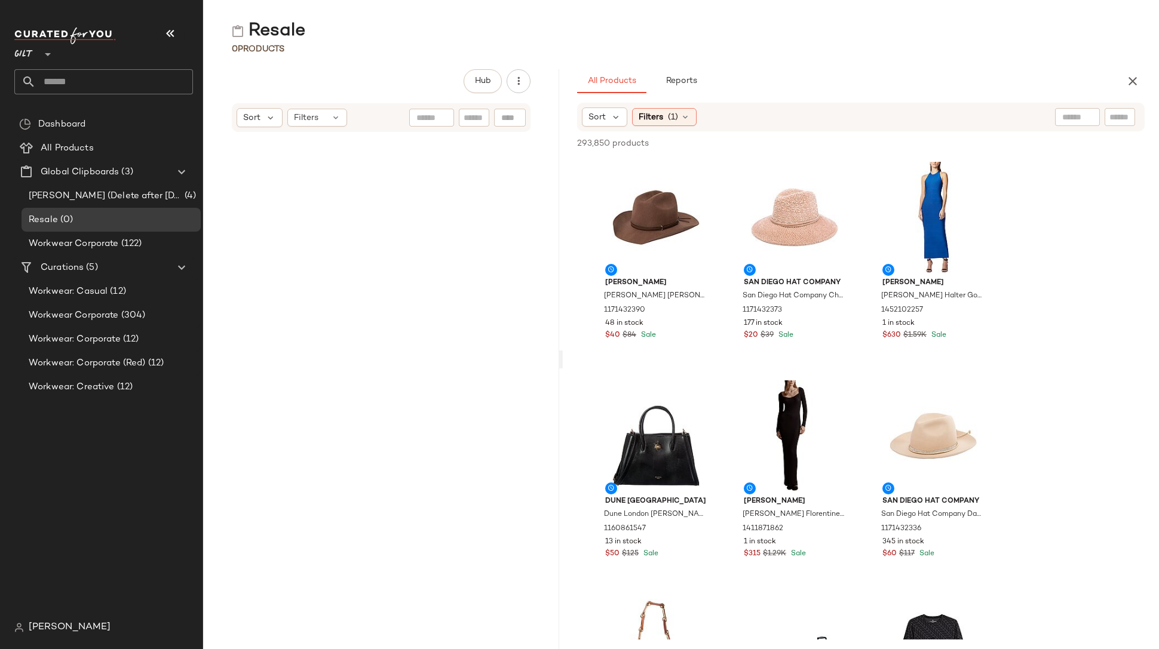
drag, startPoint x: 679, startPoint y: 125, endPoint x: 561, endPoint y: 99, distance: 121.2
click at [561, 99] on div "Resale 0 Products Hub Sort Filters All Products Reports Sort Filters (1) 293,85…" at bounding box center [681, 334] width 956 height 630
click at [679, 115] on div "Filters (1)" at bounding box center [664, 117] width 65 height 18
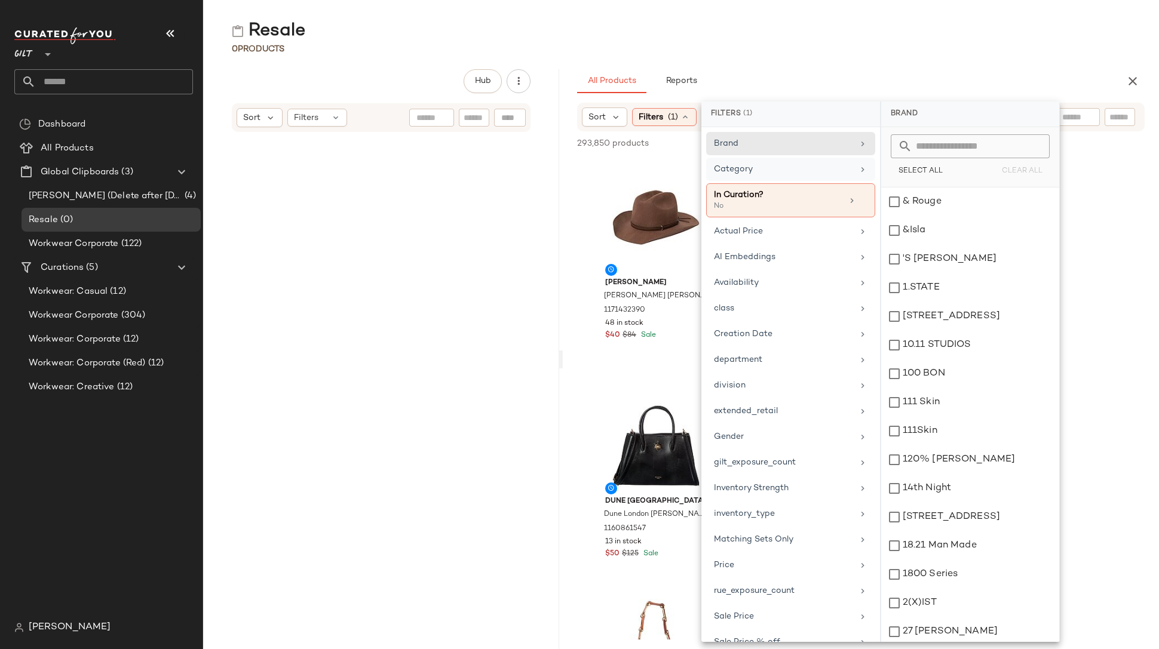
click at [789, 170] on div "Category" at bounding box center [783, 169] width 139 height 13
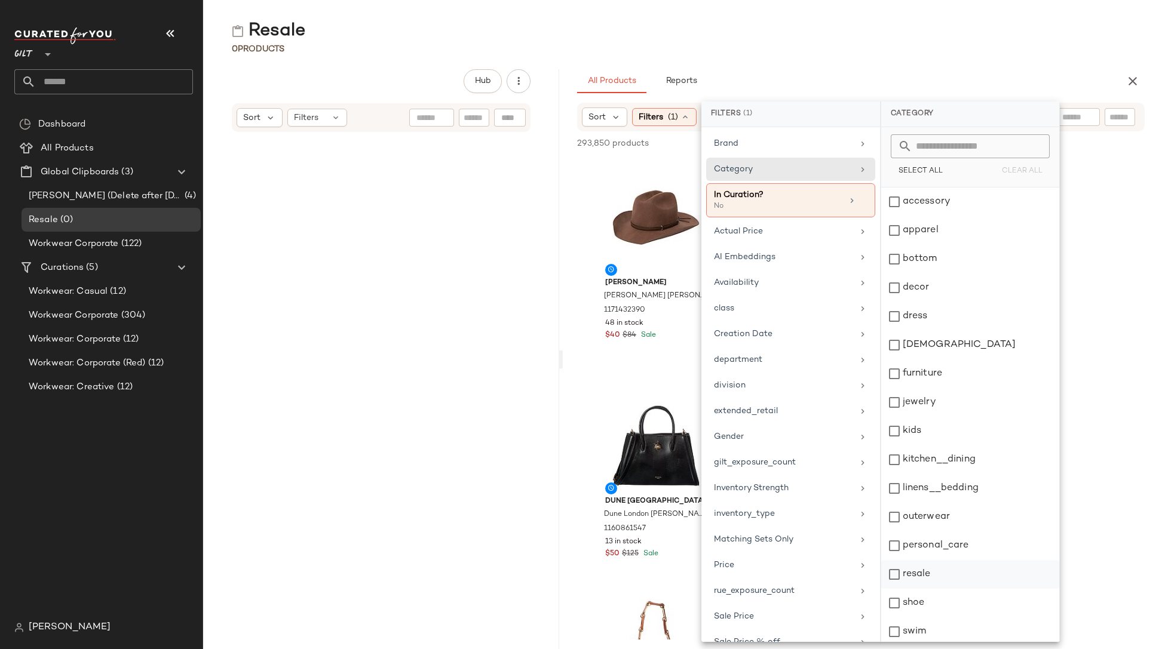
click at [933, 576] on div "resale" at bounding box center [970, 574] width 178 height 29
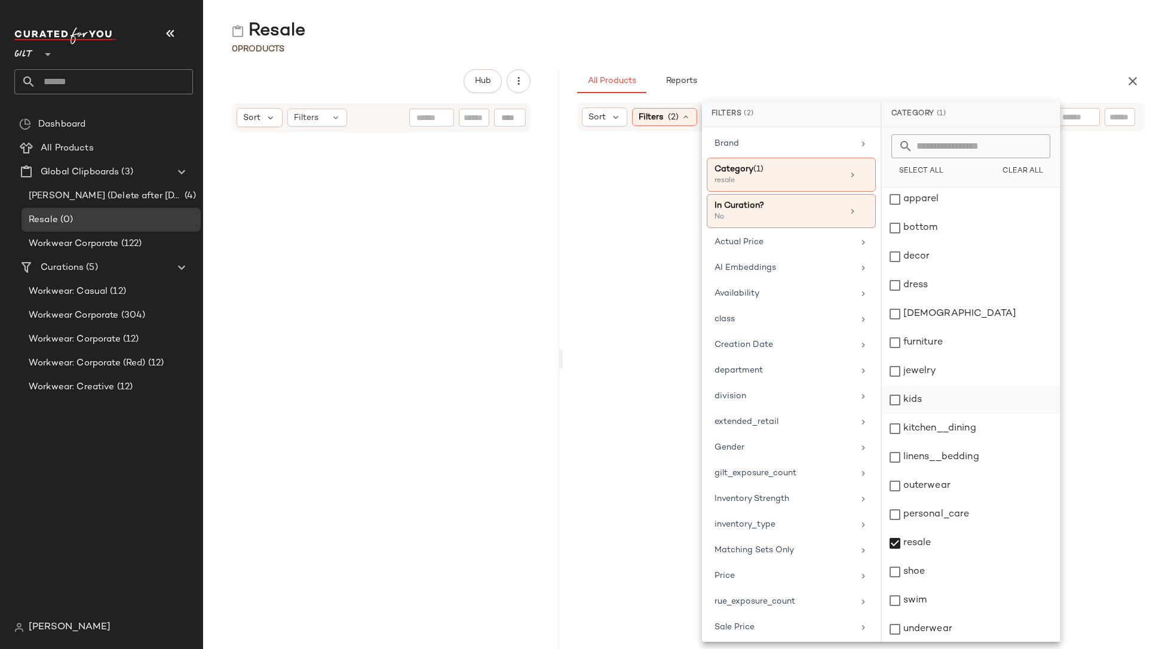
scroll to position [32, 0]
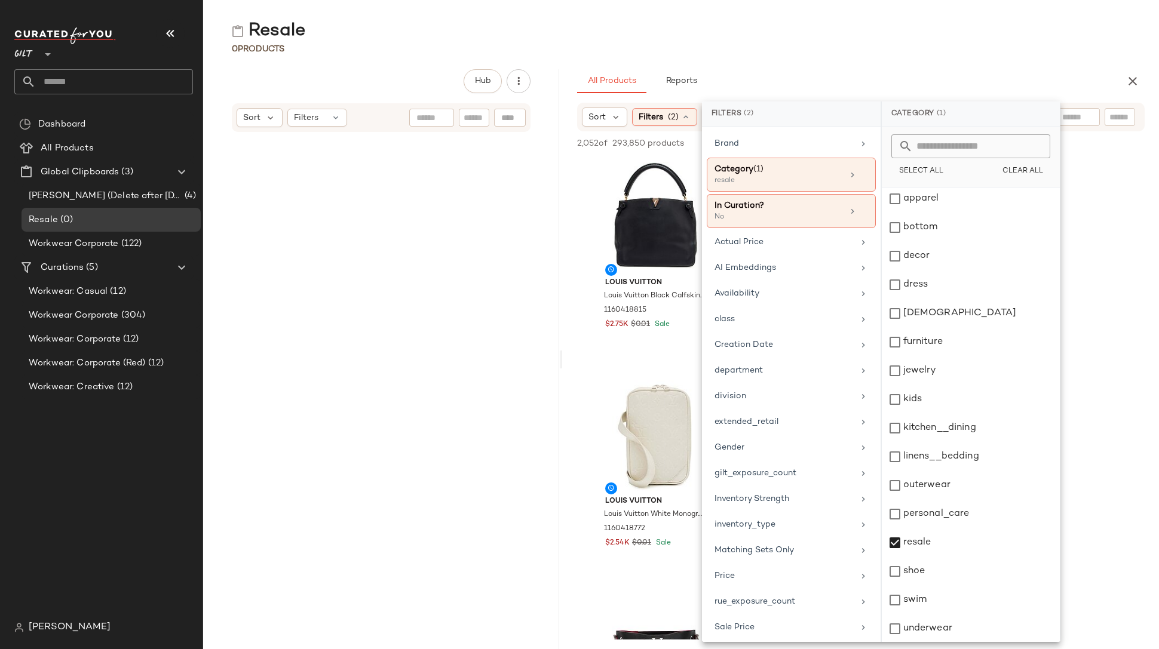
click at [1054, 56] on div "Resale 0 Products Hub Sort Filters All Products Reports Sort Filters (2) Reset …" at bounding box center [681, 334] width 956 height 630
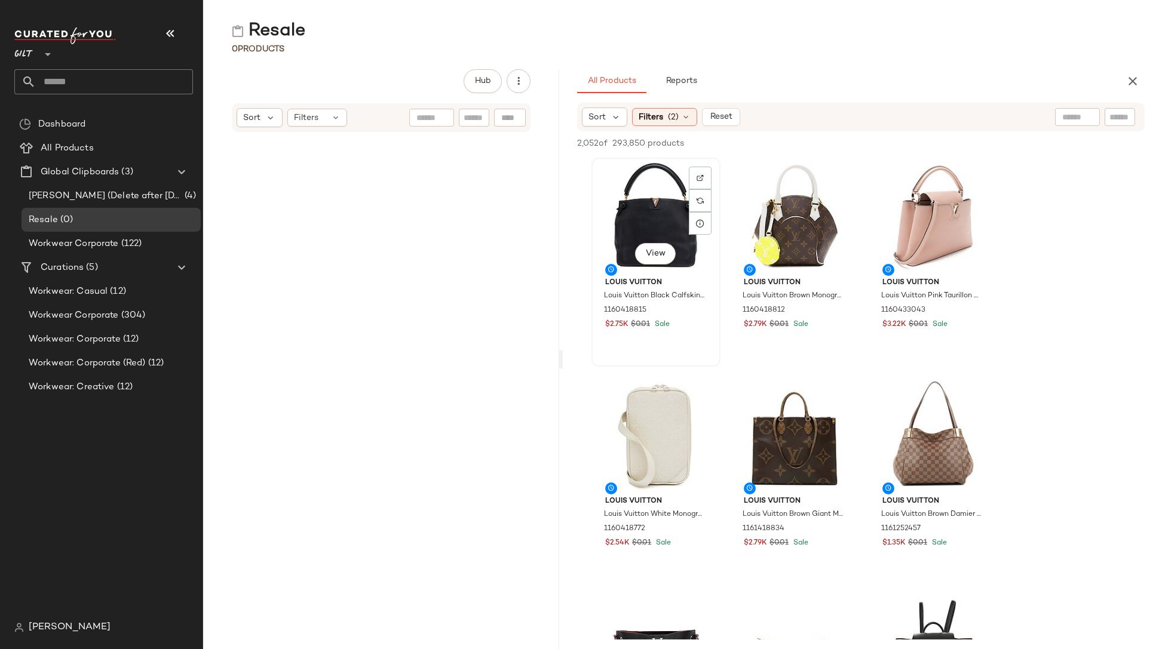
click at [696, 346] on div "View Louis Vuitton Louis Vuitton Black Calfskin [PERSON_NAME] (Authentic Pre-Lo…" at bounding box center [656, 262] width 127 height 207
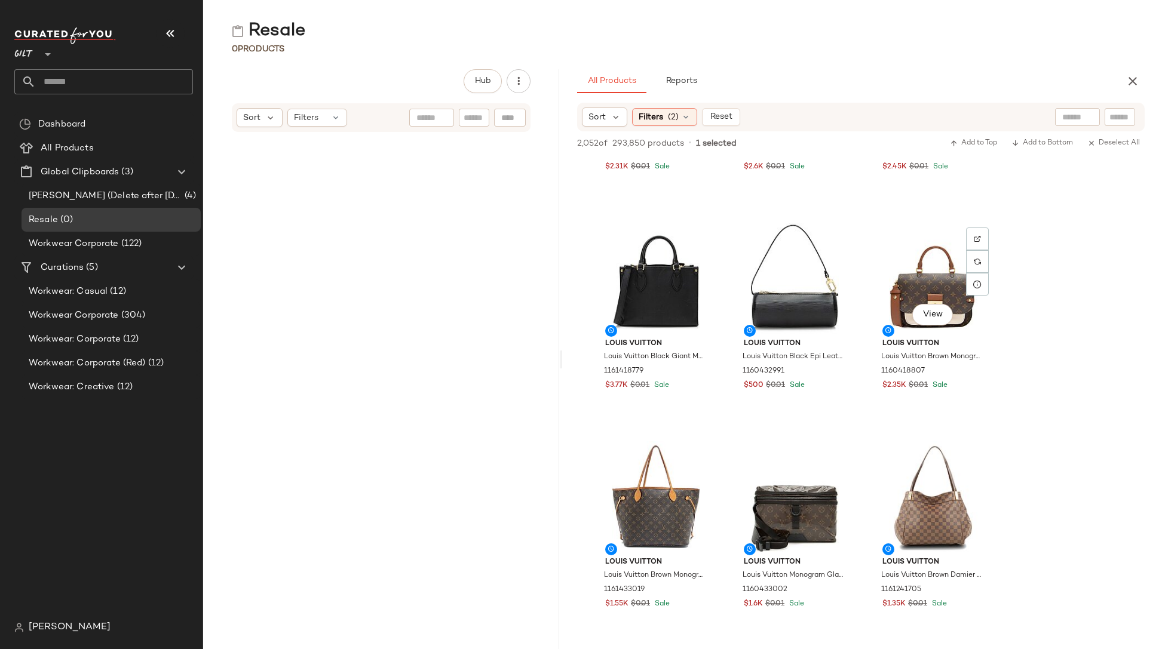
scroll to position [3076, 0]
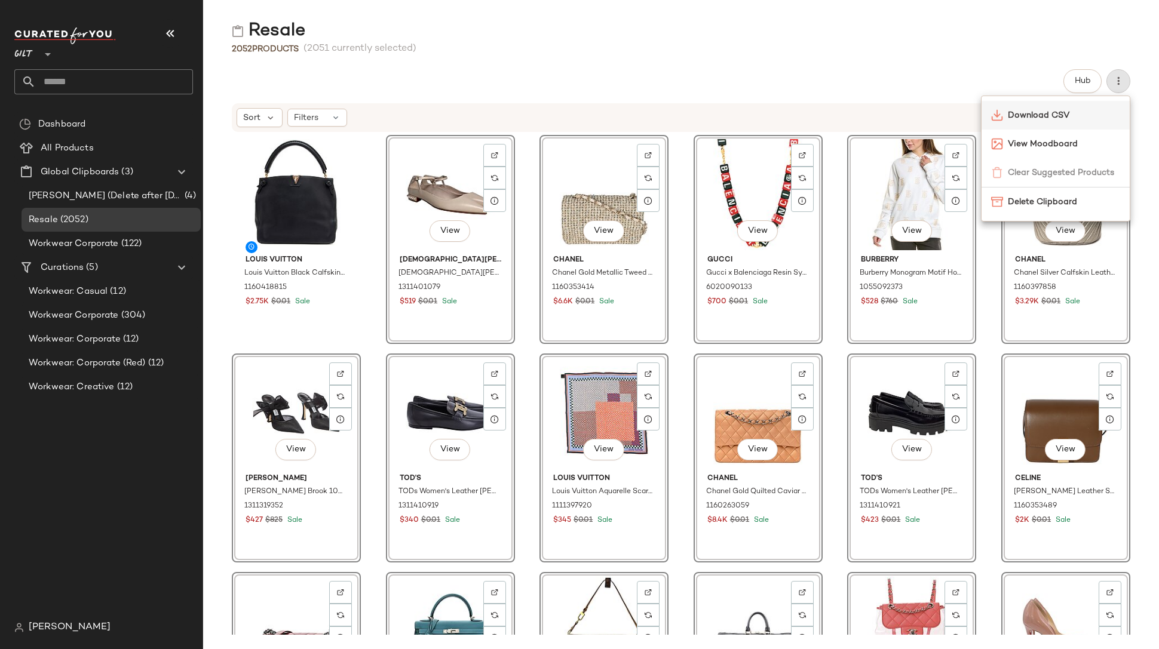
click at [1016, 120] on span "Download CSV" at bounding box center [1064, 115] width 112 height 13
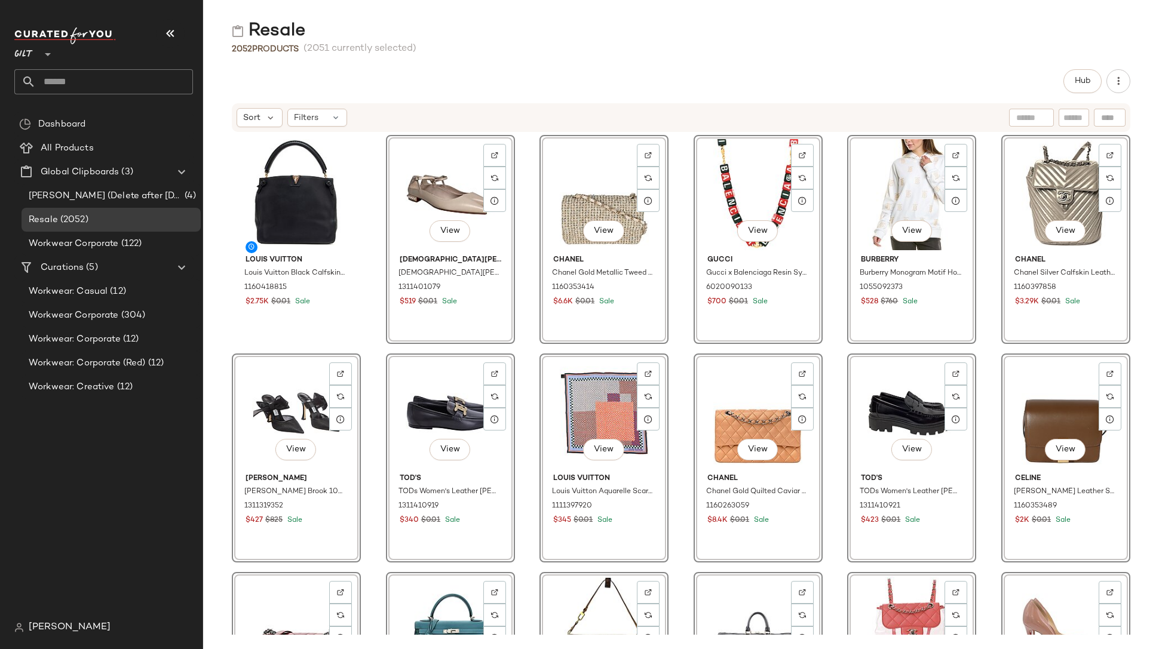
click at [997, 54] on div "2052 Products (2051 currently selected)" at bounding box center [681, 49] width 956 height 12
click at [1083, 51] on div "2052 Products (2051 currently selected)" at bounding box center [681, 49] width 956 height 12
click at [1138, 50] on div "2052 Products (2051 currently selected)" at bounding box center [681, 49] width 956 height 12
click at [1139, 57] on div "Resale 2052 Products (2051 currently selected) Hub Sort Filters Louis Vuitton L…" at bounding box center [681, 334] width 956 height 630
click at [712, 54] on div "2052 Products (2051 currently selected)" at bounding box center [681, 49] width 956 height 12
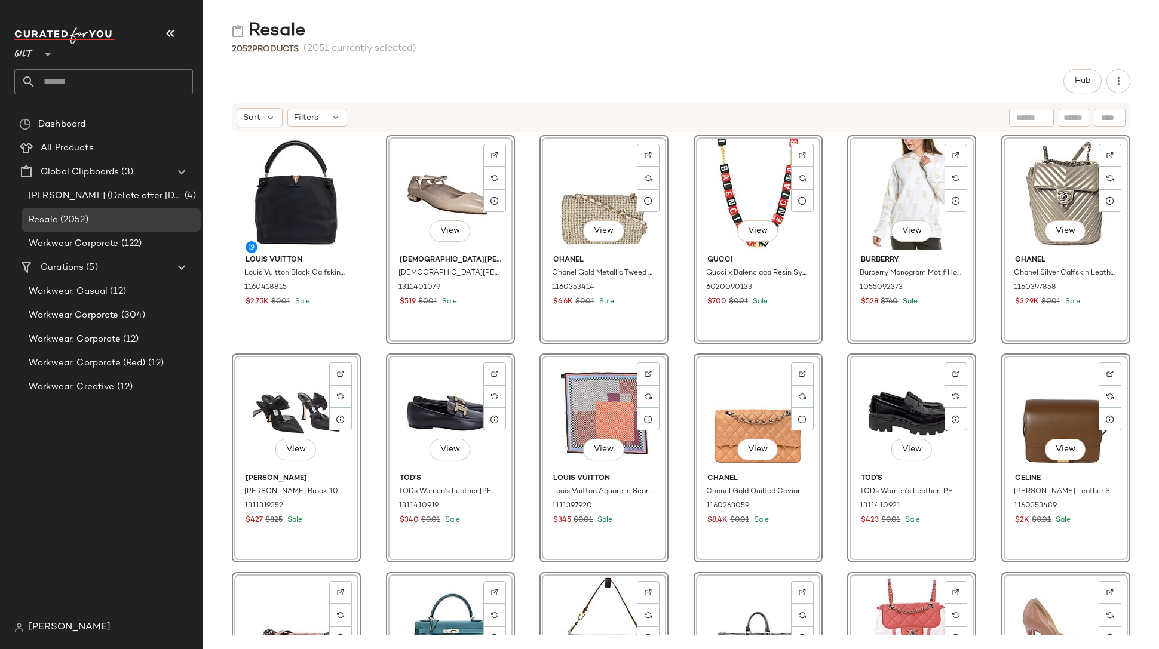
click at [326, 52] on span "(2051 currently selected)" at bounding box center [359, 49] width 113 height 14
drag, startPoint x: 318, startPoint y: 45, endPoint x: 432, endPoint y: 45, distance: 114.1
click at [432, 45] on div "2052 Products (2051 currently selected)" at bounding box center [681, 49] width 956 height 12
click at [477, 43] on div "2052 Products (2051 currently selected)" at bounding box center [681, 49] width 956 height 12
click at [864, 68] on div "Resale 2052 Products (2051 currently selected) Hub Sort Filters Louis Vuitton L…" at bounding box center [681, 334] width 956 height 630
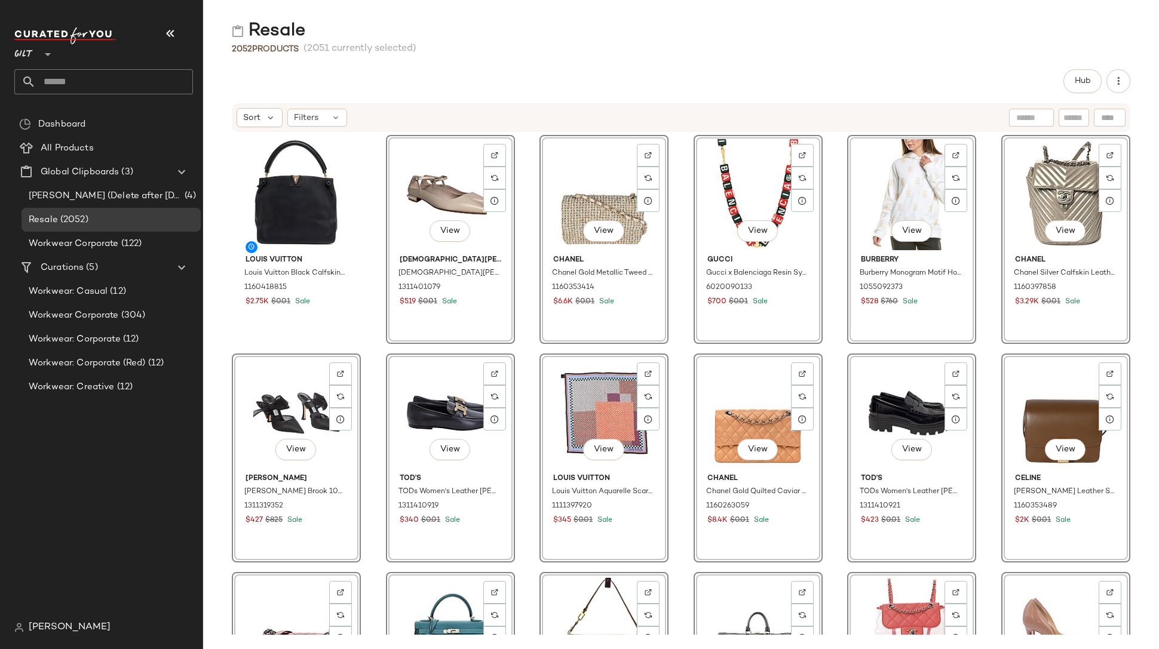
click at [998, 54] on div "2052 Products (2051 currently selected)" at bounding box center [681, 49] width 956 height 12
click at [1057, 50] on div "2052 Products (2051 currently selected)" at bounding box center [681, 49] width 956 height 12
click at [732, 59] on div "Resale 2052 Products (2051 currently selected) Hub Sort Filters Louis Vuitton L…" at bounding box center [681, 334] width 956 height 630
drag, startPoint x: 937, startPoint y: 89, endPoint x: 977, endPoint y: 48, distance: 57.5
click at [937, 88] on div "Hub" at bounding box center [681, 81] width 898 height 24
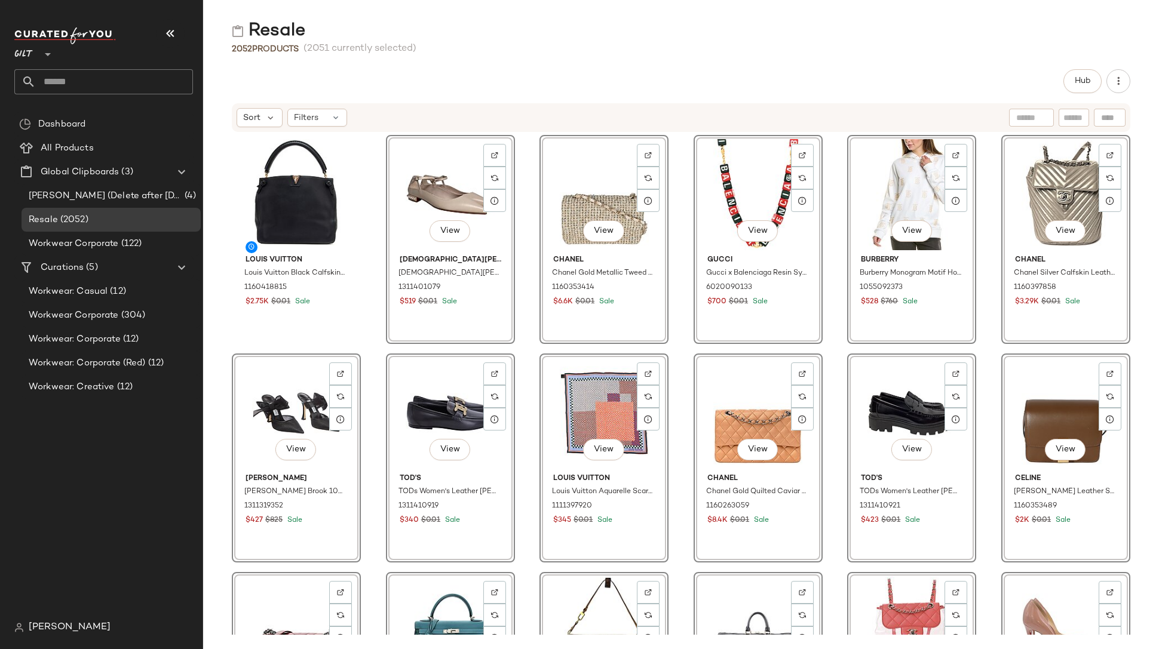
click at [984, 72] on div "Hub" at bounding box center [681, 81] width 898 height 24
click at [1043, 59] on div "Resale 2052 Products (2051 currently selected) Hub Sort Filters Louis Vuitton L…" at bounding box center [681, 334] width 956 height 630
click at [669, 72] on div "Hub" at bounding box center [681, 81] width 898 height 24
